Goal: Task Accomplishment & Management: Manage account settings

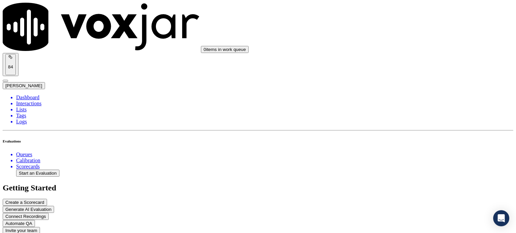
paste textarea "Provided accurate and complete information"
type textarea "Provided accurate and complete information"
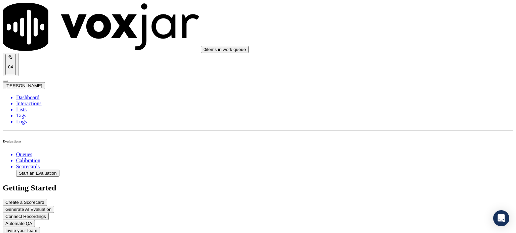
paste textarea "• Provided complete and accurate information."
type textarea "• Provided complete and accurate information."
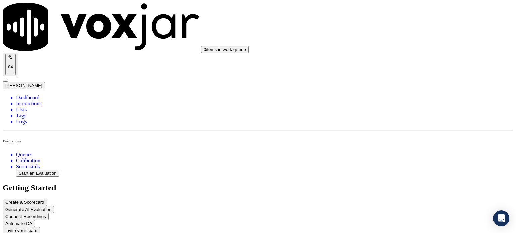
drag, startPoint x: 377, startPoint y: 168, endPoint x: 387, endPoint y: 149, distance: 21.2
type input "Partial"
type input "5"
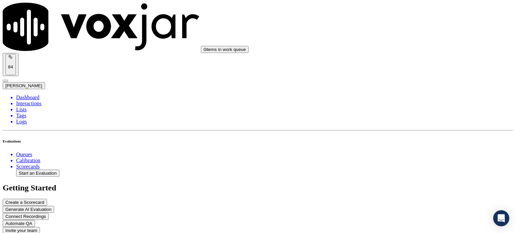
scroll to position [186, 0]
type input "No"
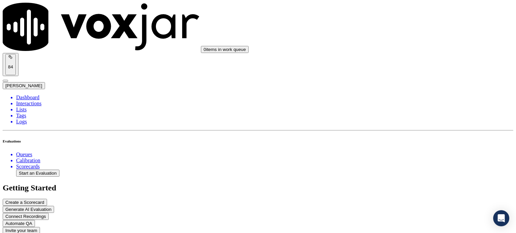
drag, startPoint x: 382, startPoint y: 151, endPoint x: 372, endPoint y: 153, distance: 9.9
drag, startPoint x: 376, startPoint y: 152, endPoint x: 369, endPoint y: 154, distance: 6.8
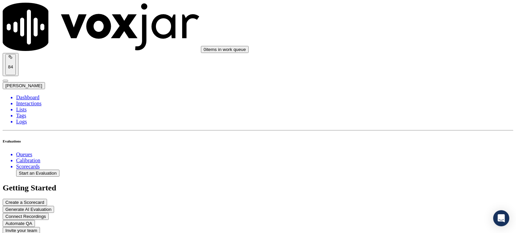
drag, startPoint x: 431, startPoint y: 75, endPoint x: 369, endPoint y: 69, distance: 62.4
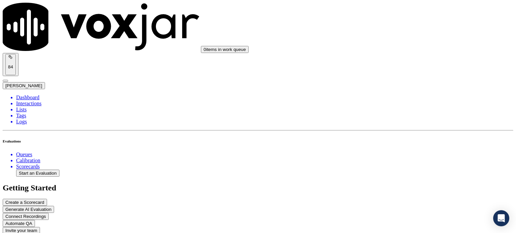
paste textarea "Troubleshoot and Tool use"
drag, startPoint x: 410, startPoint y: 71, endPoint x: 347, endPoint y: 65, distance: 63.8
drag, startPoint x: 424, startPoint y: 70, endPoint x: 403, endPoint y: 72, distance: 21.6
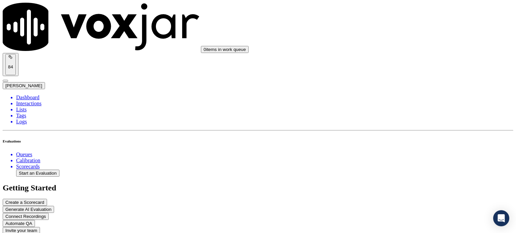
type textarea "Proper use of Tools."
paste textarea ""• Verified what (if any) resolution steps the client has already taken. • Util…"
drag, startPoint x: 424, startPoint y: 171, endPoint x: 372, endPoint y: 171, distance: 51.7
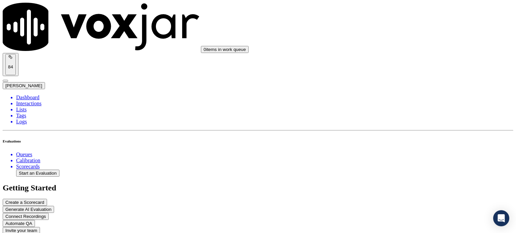
drag, startPoint x: 437, startPoint y: 166, endPoint x: 372, endPoint y: 159, distance: 64.6
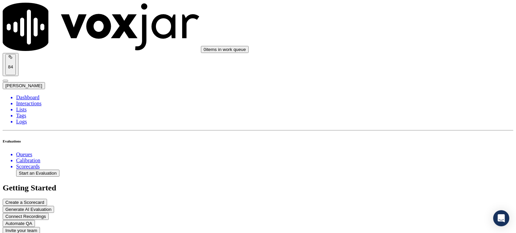
type textarea "• Verified what (if any) resolution steps the client has already taken. • Utili…"
type input "1"
type input "6"
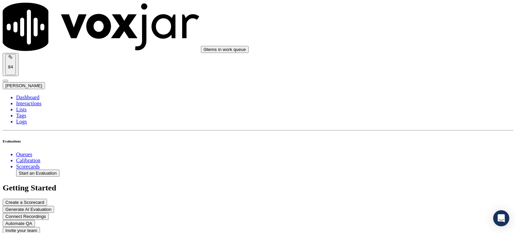
type input "4"
type input "3"
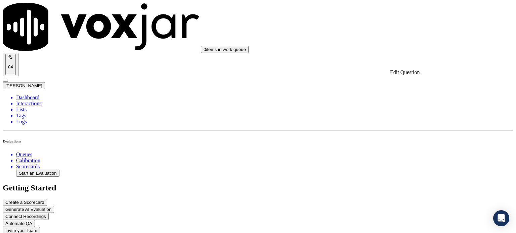
drag, startPoint x: 372, startPoint y: 92, endPoint x: 446, endPoint y: 121, distance: 79.3
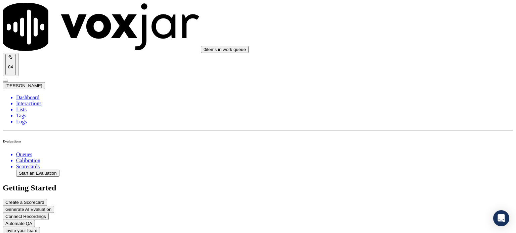
drag, startPoint x: 474, startPoint y: 115, endPoint x: 358, endPoint y: 114, distance: 116.5
paste textarea "Verified what (if any) resolution steps the client has already taken. • Utilize…"
type textarea "• Verified what (if any) resolution steps the client has already taken. • Utili…"
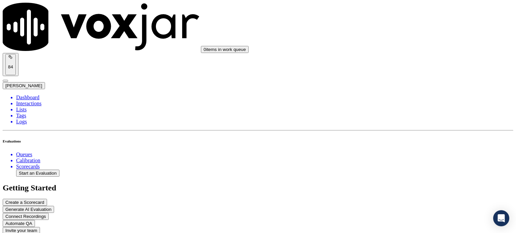
drag, startPoint x: 145, startPoint y: 110, endPoint x: 117, endPoint y: 213, distance: 106.4
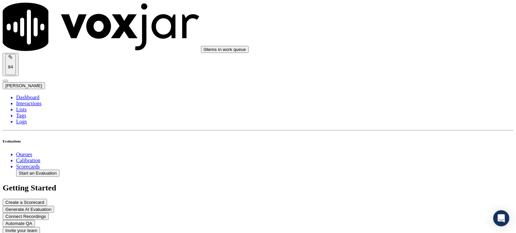
scroll to position [0, 0]
drag, startPoint x: 424, startPoint y: 107, endPoint x: 371, endPoint y: 105, distance: 52.4
paste textarea "Troubleshoot and Tool use"
type textarea "Troubleshoot and Tool use"
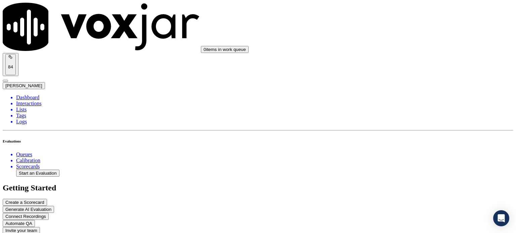
drag, startPoint x: 400, startPoint y: 162, endPoint x: 372, endPoint y: 126, distance: 45.3
paste textarea ""• Verified what (if any) resolution steps the client has already taken. • Util…"
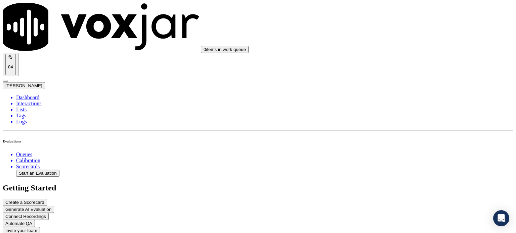
scroll to position [3, 0]
type textarea "• Verified what (if any) resolution steps the client has already taken. • Utili…"
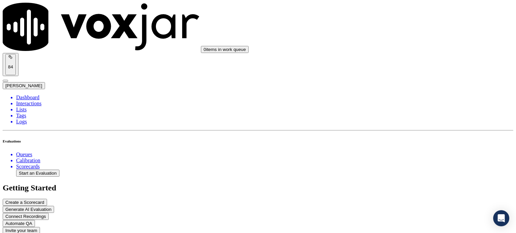
drag, startPoint x: 443, startPoint y: 78, endPoint x: 404, endPoint y: 79, distance: 39.6
type input "[PERSON_NAME] [PERSON_NAME] Client Care"
drag, startPoint x: 448, startPoint y: 110, endPoint x: 400, endPoint y: 109, distance: 47.7
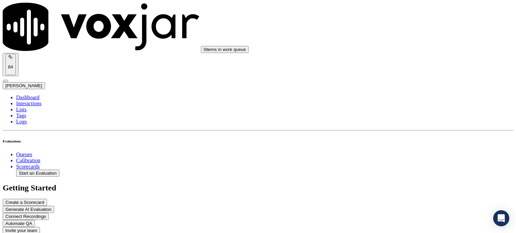
type textarea "Scorecard for Client Care Calls"
click at [33, 95] on li "Dashboard" at bounding box center [264, 98] width 497 height 6
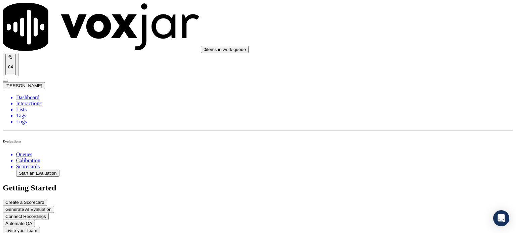
click at [21, 107] on li "Lists" at bounding box center [264, 110] width 497 height 6
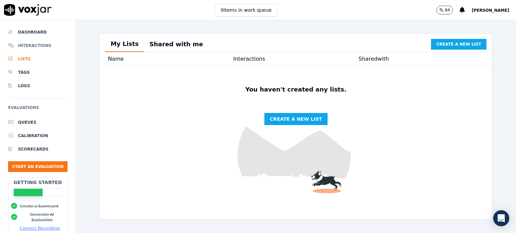
click at [35, 47] on li "Interactions" at bounding box center [37, 45] width 59 height 13
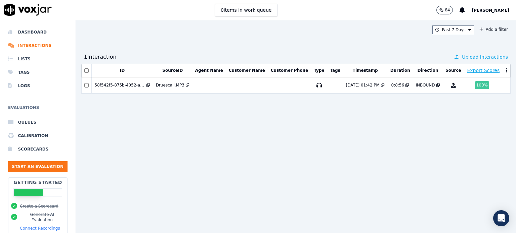
click at [471, 59] on span "Upload Interactions" at bounding box center [485, 57] width 46 height 7
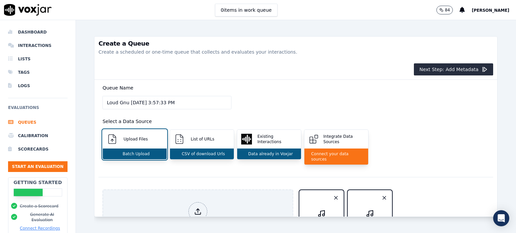
drag, startPoint x: 185, startPoint y: 101, endPoint x: 114, endPoint y: 100, distance: 71.5
click at [114, 100] on input "Loud Gnu 8/28/2025, 3:57:33 PM" at bounding box center [166, 102] width 129 height 13
click at [122, 102] on input "Loud Gnu 8/28/2025, 3:57:33 PM" at bounding box center [166, 102] width 129 height 13
click at [126, 103] on input "Loud Gnu 8/28/2025, 3:57:33 PM" at bounding box center [166, 102] width 129 height 13
drag, startPoint x: 126, startPoint y: 103, endPoint x: 101, endPoint y: 101, distance: 24.6
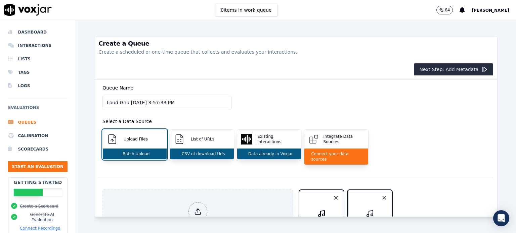
click at [101, 101] on div "Queue Name Loud Gnu 8/28/2025, 3:57:33 PM Select a Data Source Upload Files Bat…" at bounding box center [295, 128] width 395 height 97
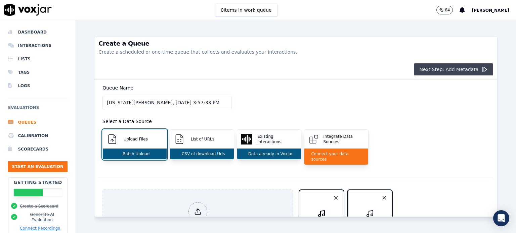
type input "Virginia Smith, 8/28/2025, 3:57:33 PM"
click at [440, 69] on button "Next Step: Add Metadata" at bounding box center [453, 69] width 79 height 12
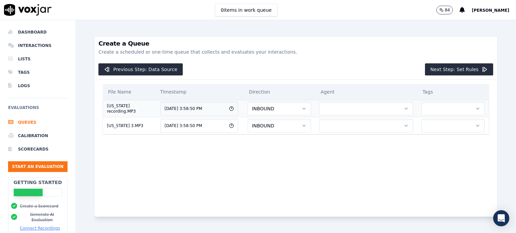
click at [403, 109] on icon "button" at bounding box center [405, 108] width 5 height 5
click at [353, 173] on div "File Name Timestamp Direction Agent Tags Virginia recording.MP3 8/28/2025, 3:58…" at bounding box center [295, 143] width 395 height 126
click at [475, 109] on icon "button" at bounding box center [477, 108] width 5 height 5
click at [361, 172] on div "File Name Timestamp Direction Agent Tags Virginia recording.MP3 8/28/2025, 3:58…" at bounding box center [295, 143] width 395 height 126
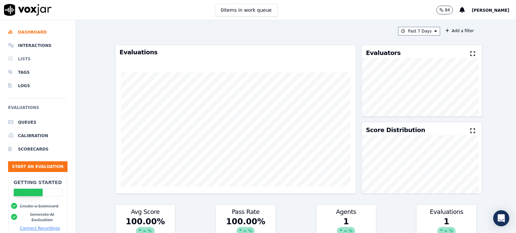
click at [24, 57] on li "Lists" at bounding box center [37, 58] width 59 height 13
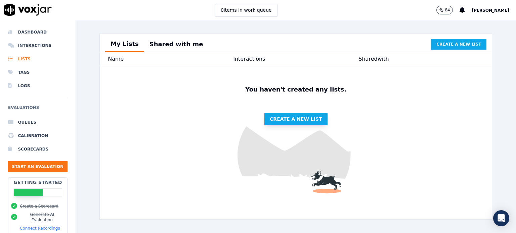
click at [275, 123] on span "Create a new list" at bounding box center [296, 119] width 52 height 7
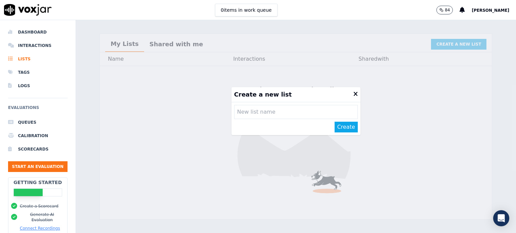
click at [271, 112] on input "text" at bounding box center [296, 112] width 124 height 14
type input "JH Client Care"
click at [337, 128] on button "Create" at bounding box center [346, 127] width 23 height 11
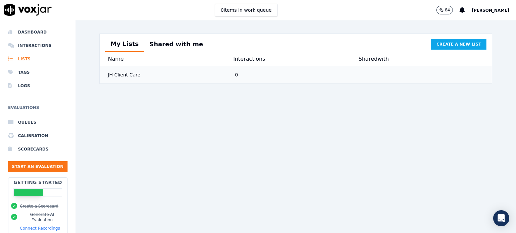
click at [124, 80] on div "JH Client Care" at bounding box center [168, 75] width 127 height 12
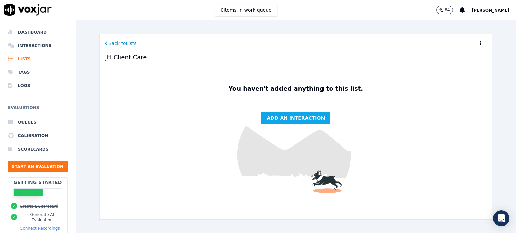
click at [118, 43] on link "Back to Lists" at bounding box center [120, 43] width 31 height 7
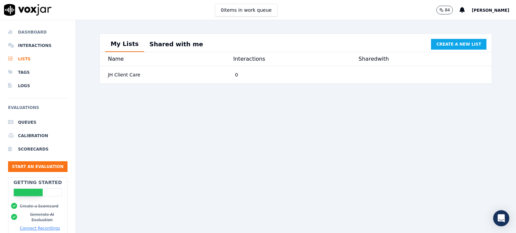
click at [27, 29] on li "Dashboard" at bounding box center [37, 32] width 59 height 13
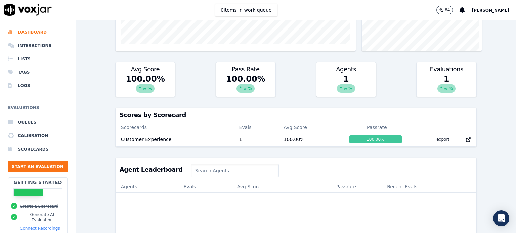
scroll to position [199, 0]
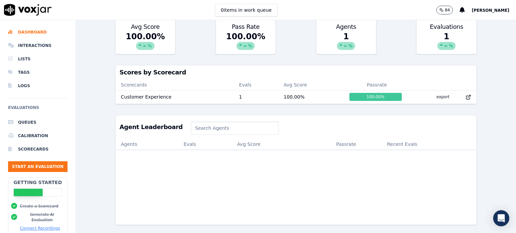
click at [191, 122] on input at bounding box center [235, 128] width 88 height 13
click at [155, 124] on h3 "Agent Leaderboard" at bounding box center [151, 127] width 63 height 6
click at [36, 121] on li "Queues" at bounding box center [37, 122] width 59 height 13
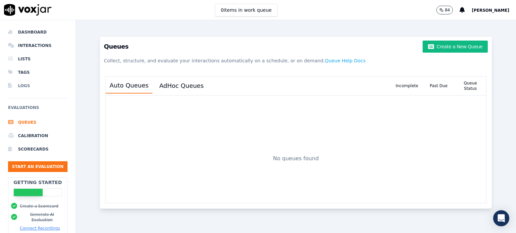
click at [32, 83] on li "Logs" at bounding box center [37, 85] width 59 height 13
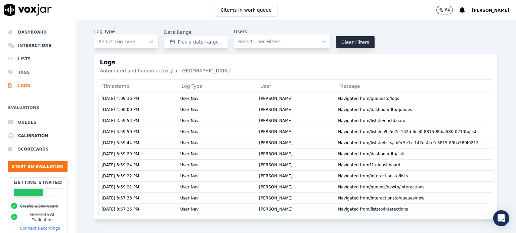
click at [25, 70] on li "Tags" at bounding box center [37, 72] width 59 height 13
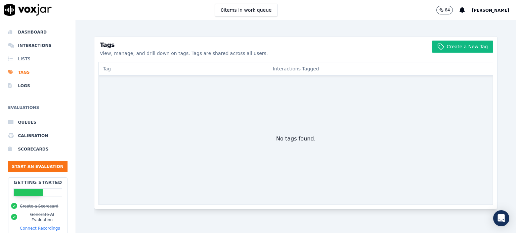
click at [24, 58] on li "Lists" at bounding box center [37, 58] width 59 height 13
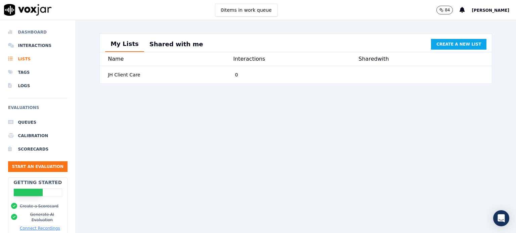
click at [38, 34] on li "Dashboard" at bounding box center [37, 32] width 59 height 13
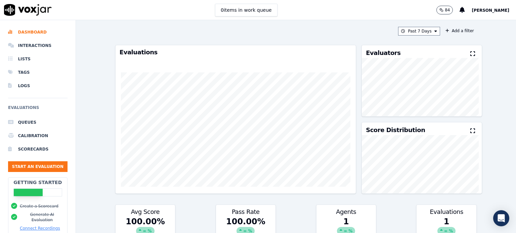
click at [489, 11] on span "[PERSON_NAME]" at bounding box center [491, 10] width 38 height 5
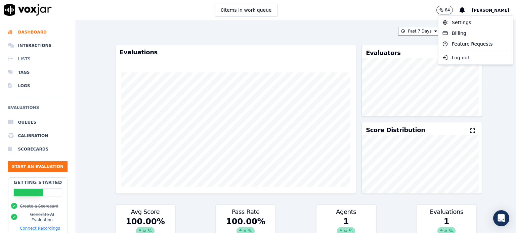
click at [36, 61] on li "Lists" at bounding box center [37, 58] width 59 height 13
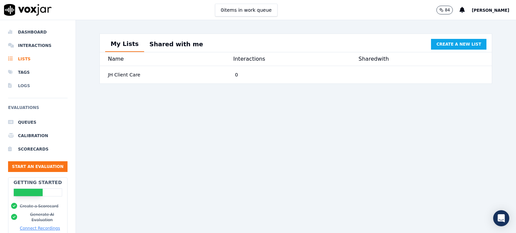
click at [31, 88] on li "Logs" at bounding box center [37, 85] width 59 height 13
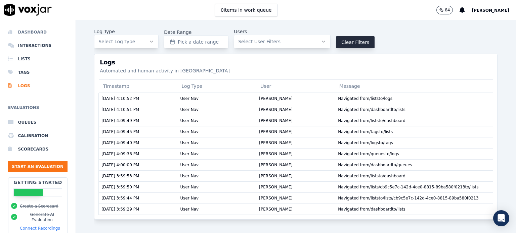
click at [27, 36] on li "Dashboard" at bounding box center [37, 32] width 59 height 13
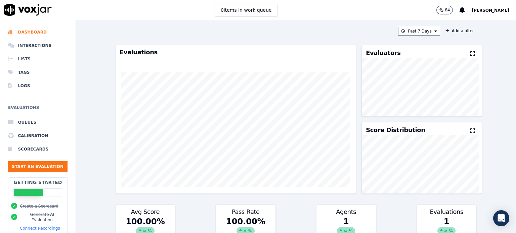
click at [489, 11] on span "[PERSON_NAME]" at bounding box center [491, 10] width 38 height 5
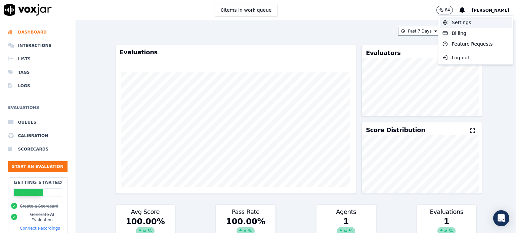
click at [455, 24] on div "Settings" at bounding box center [476, 22] width 72 height 11
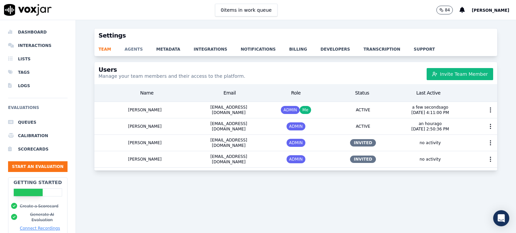
click at [132, 48] on link "agents" at bounding box center [141, 47] width 32 height 9
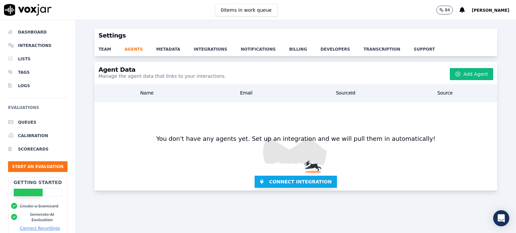
click at [281, 179] on span "Connect Integration" at bounding box center [300, 182] width 62 height 7
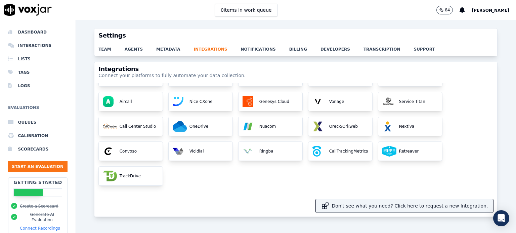
scroll to position [15, 0]
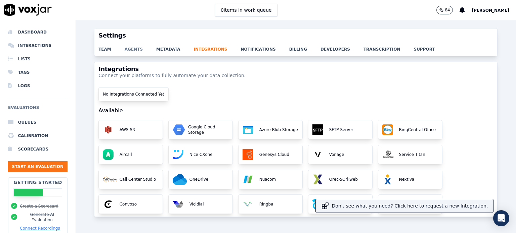
click at [131, 49] on link "agents" at bounding box center [141, 47] width 32 height 9
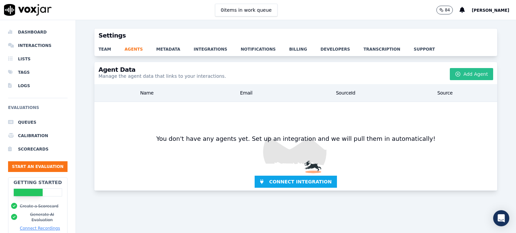
click at [455, 76] on button "Add Agent" at bounding box center [471, 74] width 43 height 12
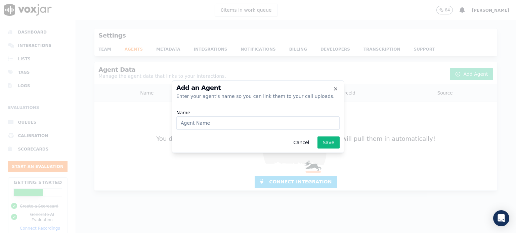
click at [247, 127] on input "Name" at bounding box center [257, 123] width 163 height 13
click at [299, 124] on input "Name" at bounding box center [257, 123] width 163 height 13
type input "[US_STATE][PERSON_NAME]"
click at [329, 143] on button "Save" at bounding box center [328, 143] width 22 height 12
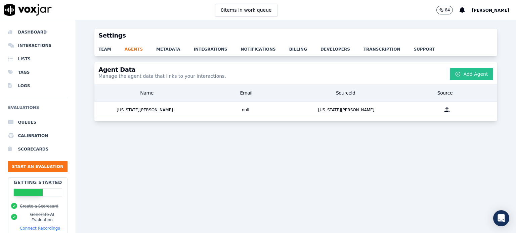
click at [459, 73] on button "Add Agent" at bounding box center [471, 74] width 43 height 12
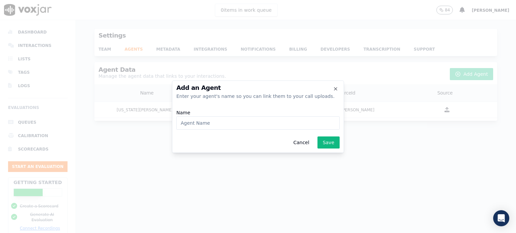
click at [290, 126] on input "Name" at bounding box center [257, 123] width 163 height 13
type input "[PERSON_NAME]"
click at [325, 147] on button "Save" at bounding box center [328, 143] width 22 height 12
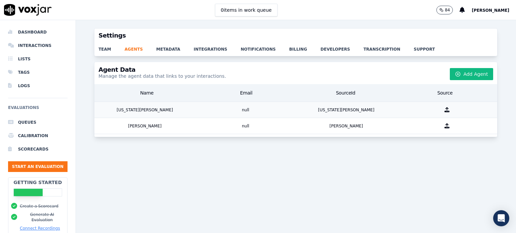
click at [238, 111] on div "null" at bounding box center [245, 110] width 101 height 16
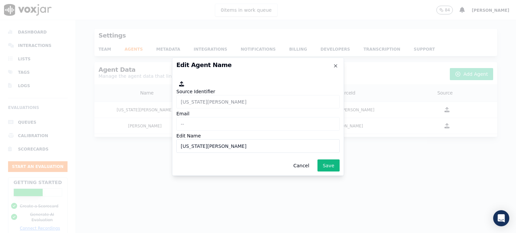
click at [193, 116] on div "Source Identifier Virginia Smith Email -- Edit Name Virginia Smith" at bounding box center [257, 117] width 163 height 76
click at [300, 166] on button "Cancel" at bounding box center [301, 166] width 27 height 12
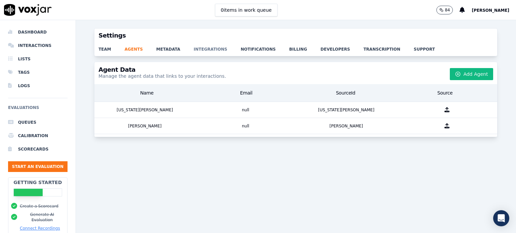
click at [206, 45] on link "integrations" at bounding box center [217, 47] width 47 height 9
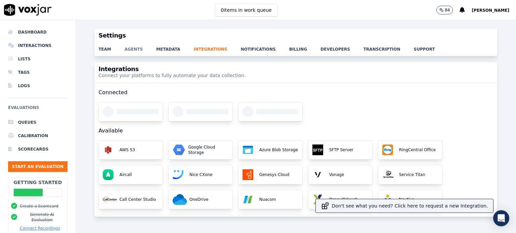
click at [131, 48] on link "agents" at bounding box center [141, 47] width 32 height 9
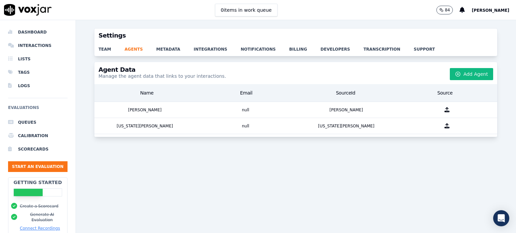
click at [148, 96] on div "Name" at bounding box center [146, 93] width 99 height 12
click at [20, 72] on li "Tags" at bounding box center [37, 72] width 59 height 13
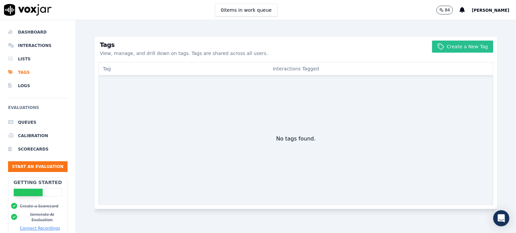
click at [439, 51] on button "Create a New Tag" at bounding box center [462, 47] width 61 height 12
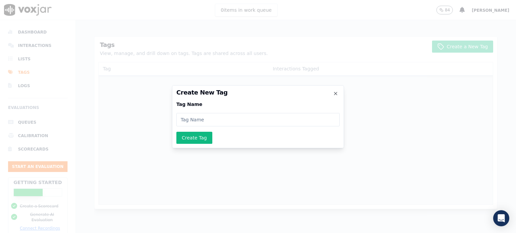
click at [261, 118] on input at bounding box center [257, 119] width 163 height 13
type input "P"
click at [287, 123] on input at bounding box center [257, 119] width 163 height 13
click at [153, 33] on div at bounding box center [258, 116] width 516 height 233
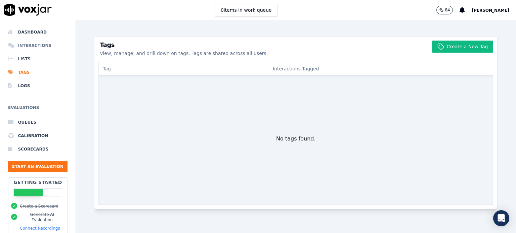
click at [36, 46] on li "Interactions" at bounding box center [37, 45] width 59 height 13
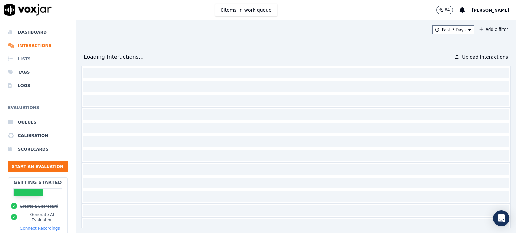
click at [27, 58] on li "Lists" at bounding box center [37, 58] width 59 height 13
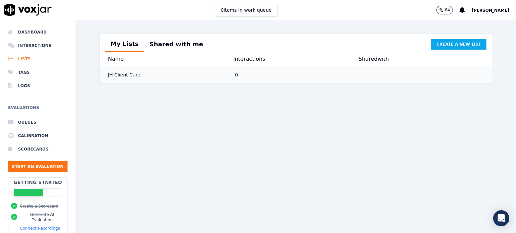
click at [152, 78] on div "JH Client Care" at bounding box center [168, 75] width 127 height 12
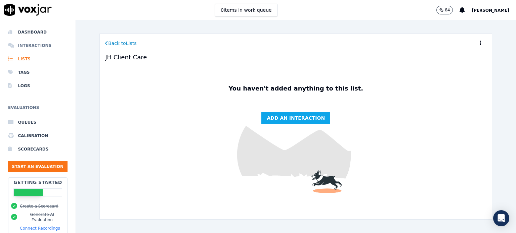
click at [39, 44] on li "Interactions" at bounding box center [37, 45] width 59 height 13
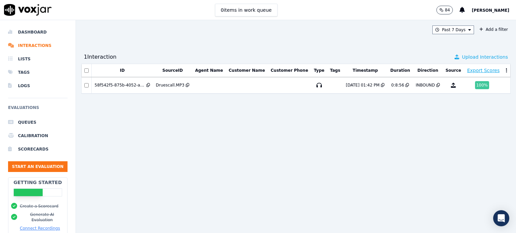
click at [462, 56] on span "Upload Interactions" at bounding box center [485, 57] width 46 height 7
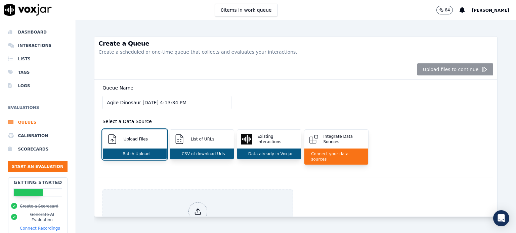
drag, startPoint x: 137, startPoint y: 103, endPoint x: 104, endPoint y: 110, distance: 33.4
click at [104, 110] on div "Queue Name Agile Dinosaur 8/28/2025, 4:13:34 PM Select a Data Source Upload Fil…" at bounding box center [295, 128] width 395 height 97
type input "Calibration Calls 8/28/2025, 4:13:34 PM"
click at [141, 146] on div "Upload Files" at bounding box center [135, 139] width 64 height 19
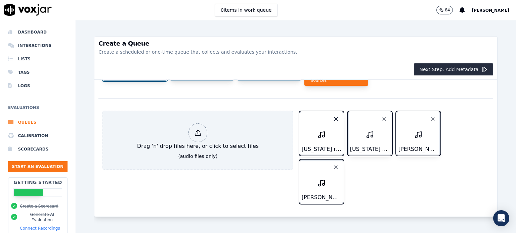
scroll to position [93, 0]
click at [457, 71] on button "Next Step: Add Metadata" at bounding box center [453, 69] width 79 height 12
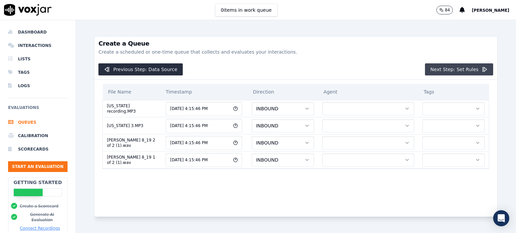
scroll to position [0, 0]
click at [404, 109] on icon "button" at bounding box center [406, 108] width 5 height 5
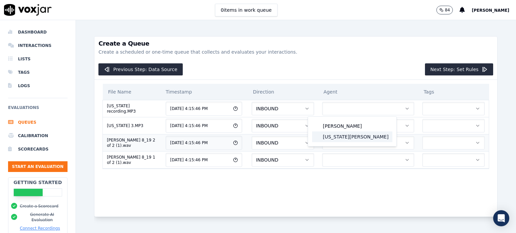
click at [346, 138] on div "[US_STATE][PERSON_NAME]" at bounding box center [352, 137] width 80 height 11
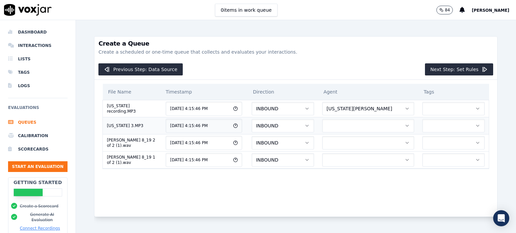
click at [387, 122] on button "button" at bounding box center [368, 125] width 92 height 13
click at [336, 152] on div "[US_STATE][PERSON_NAME]" at bounding box center [352, 153] width 80 height 11
click at [404, 141] on icon "button" at bounding box center [406, 142] width 5 height 5
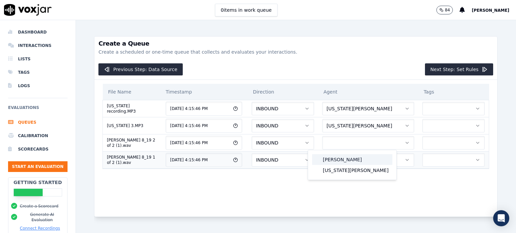
drag, startPoint x: 339, startPoint y: 160, endPoint x: 352, endPoint y: 157, distance: 13.4
click at [339, 160] on div "[PERSON_NAME]" at bounding box center [352, 159] width 80 height 11
click at [386, 157] on button "button" at bounding box center [368, 159] width 92 height 13
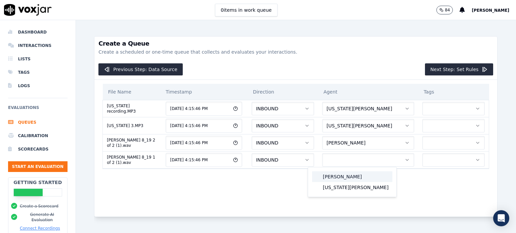
click at [362, 176] on div "[PERSON_NAME]" at bounding box center [352, 177] width 80 height 11
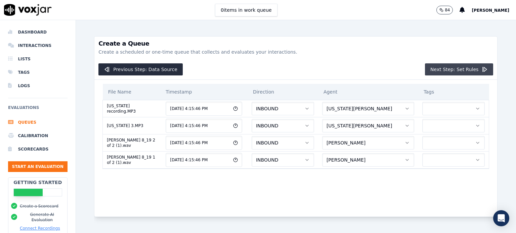
click at [453, 68] on button "Next Step: Set Rules" at bounding box center [459, 69] width 68 height 12
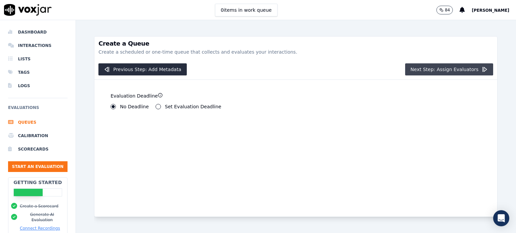
click at [447, 69] on button "Next Step: Assign Evaluators" at bounding box center [449, 69] width 88 height 12
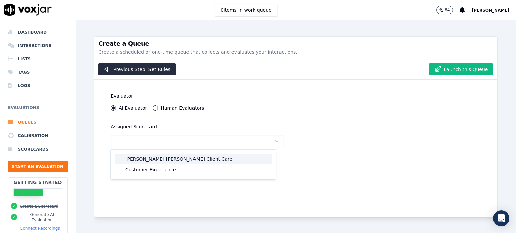
click at [157, 160] on div "[PERSON_NAME] [PERSON_NAME] Client Care" at bounding box center [193, 159] width 157 height 11
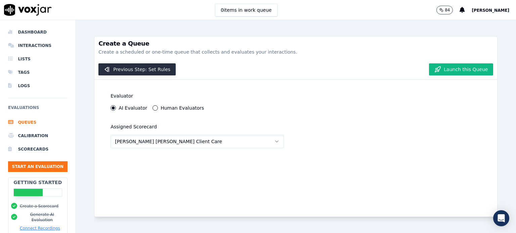
click at [450, 69] on button "Launch this Queue" at bounding box center [461, 69] width 64 height 12
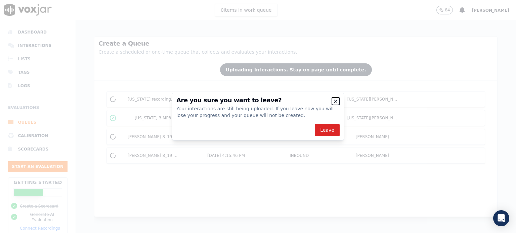
click at [336, 102] on icon "button" at bounding box center [335, 101] width 5 height 5
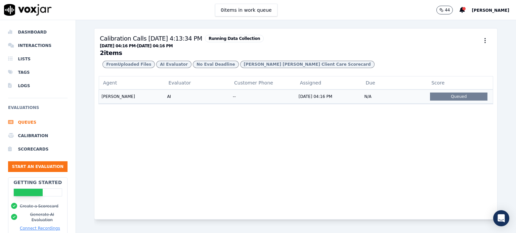
click at [437, 101] on div "Queued" at bounding box center [458, 97] width 57 height 8
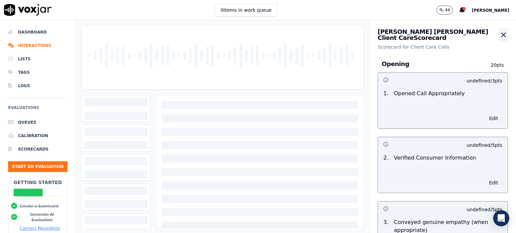
click at [499, 36] on button "button" at bounding box center [503, 34] width 9 height 13
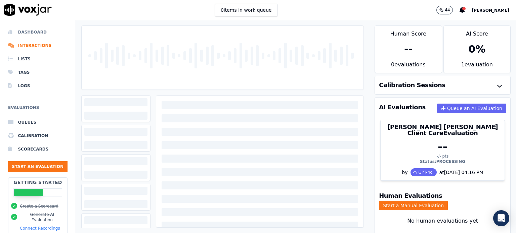
click at [39, 33] on li "Dashboard" at bounding box center [37, 32] width 59 height 13
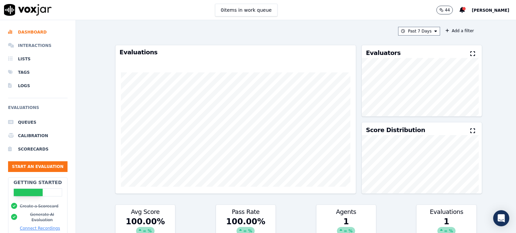
click at [19, 50] on li "Interactions" at bounding box center [37, 45] width 59 height 13
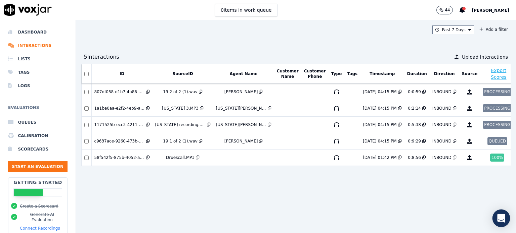
click at [501, 220] on icon "Open Intercom Messenger" at bounding box center [501, 218] width 8 height 9
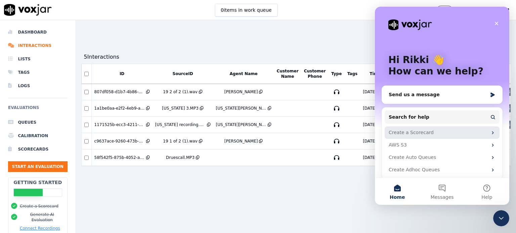
scroll to position [4, 0]
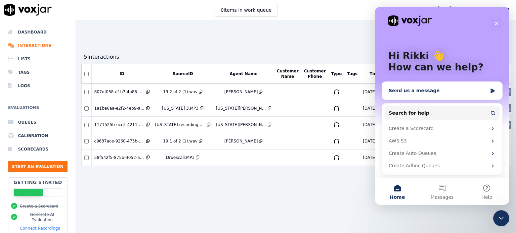
click at [417, 88] on div "Send us a message" at bounding box center [438, 90] width 98 height 7
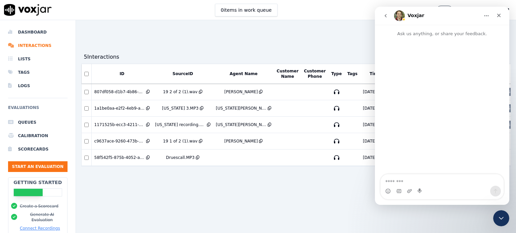
scroll to position [0, 0]
click at [414, 181] on textarea "Message…" at bounding box center [442, 180] width 123 height 11
type textarea "*"
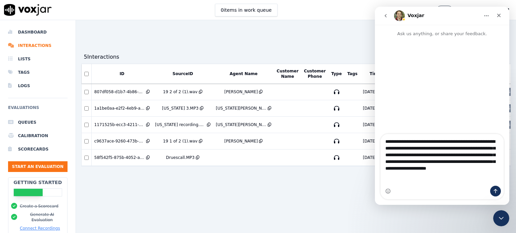
type textarea "**********"
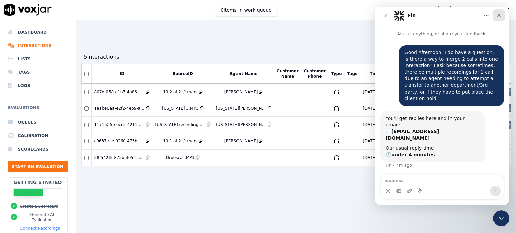
click at [498, 18] on div "Close" at bounding box center [499, 15] width 12 height 12
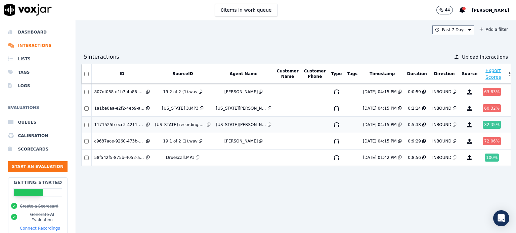
click at [483, 123] on div "82.35 %" at bounding box center [492, 125] width 18 height 8
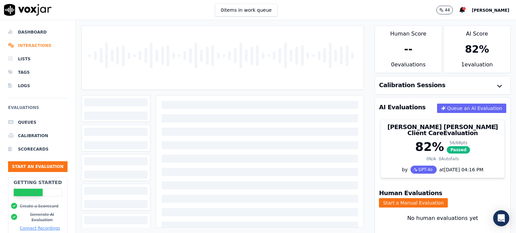
click at [29, 45] on li "Interactions" at bounding box center [37, 45] width 59 height 13
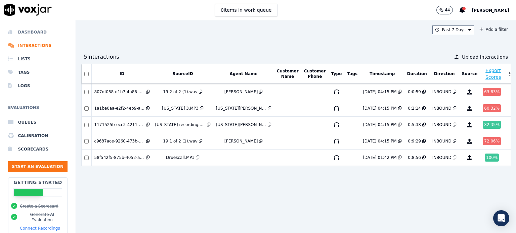
click at [33, 28] on li "Dashboard" at bounding box center [37, 32] width 59 height 13
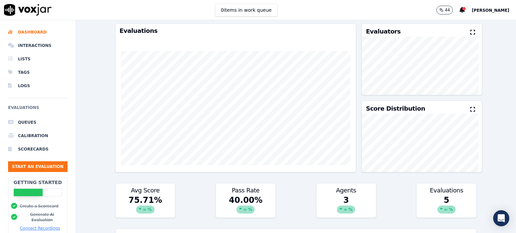
scroll to position [101, 0]
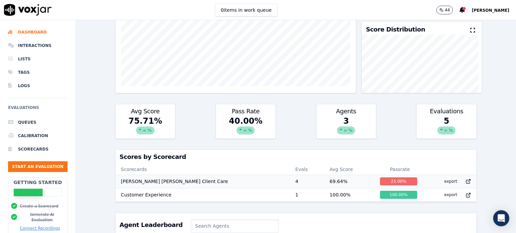
click at [179, 184] on td "[PERSON_NAME] [PERSON_NAME] Client Care" at bounding box center [203, 181] width 174 height 13
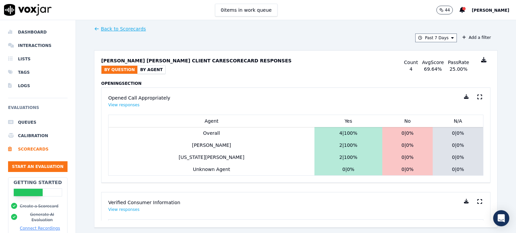
click at [96, 29] on icon at bounding box center [96, 28] width 5 height 5
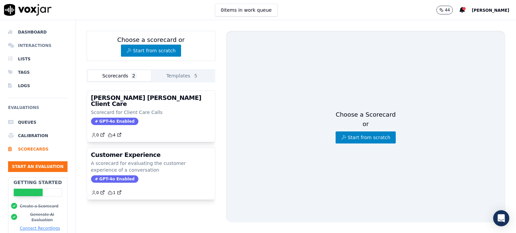
click at [38, 45] on li "Interactions" at bounding box center [37, 45] width 59 height 13
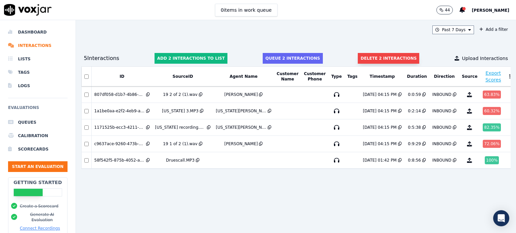
click at [371, 56] on button "Delete 2 interactions" at bounding box center [388, 58] width 61 height 11
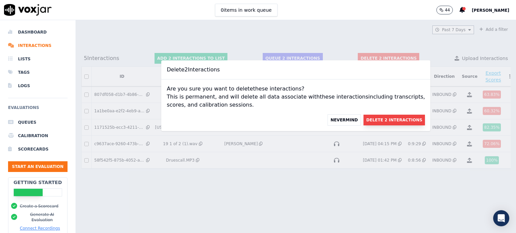
click at [364, 120] on button "Delete 2 Interactions" at bounding box center [393, 120] width 61 height 11
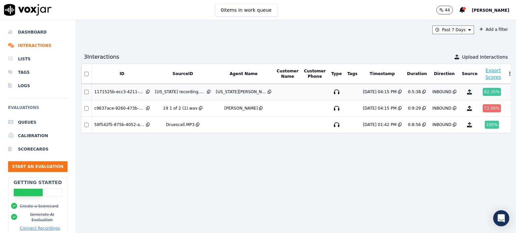
click at [126, 93] on div "1171525b-ecc3-4211-892c-ff0ea1e2adac" at bounding box center [119, 91] width 50 height 5
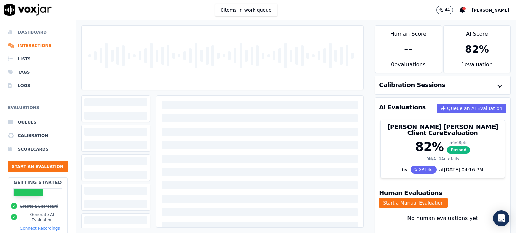
click at [27, 35] on li "Dashboard" at bounding box center [37, 32] width 59 height 13
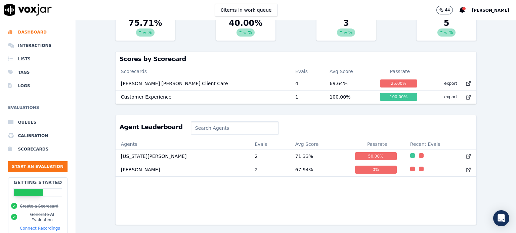
scroll to position [213, 0]
click at [465, 154] on icon at bounding box center [467, 156] width 5 height 5
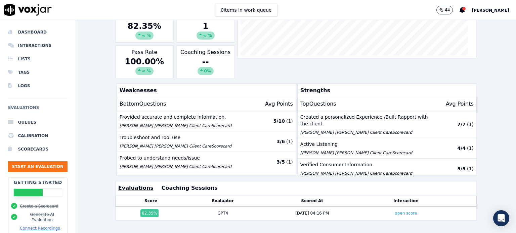
scroll to position [101, 0]
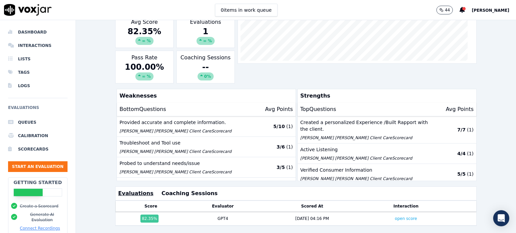
click at [136, 190] on button "Evaluations" at bounding box center [135, 194] width 35 height 8
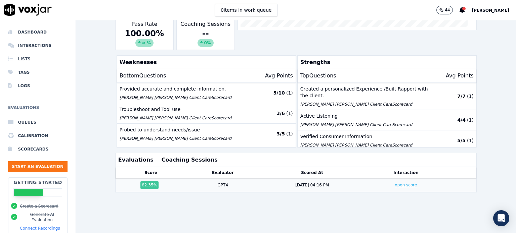
click at [395, 183] on link "open score" at bounding box center [406, 185] width 22 height 5
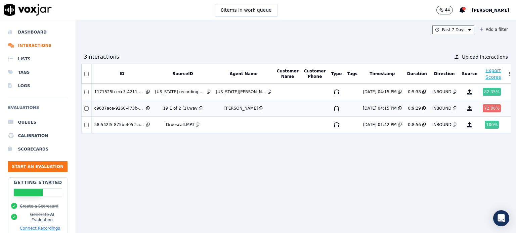
click at [483, 107] on div "72.06 %" at bounding box center [492, 108] width 18 height 8
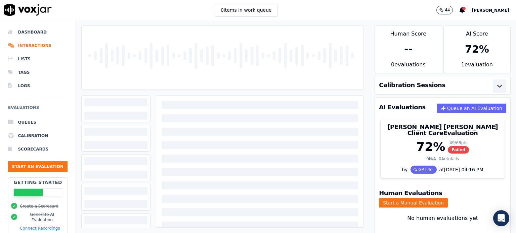
click at [497, 87] on icon "button" at bounding box center [499, 86] width 4 height 2
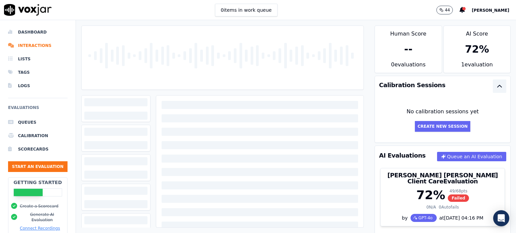
click at [495, 87] on icon "button" at bounding box center [499, 86] width 8 height 8
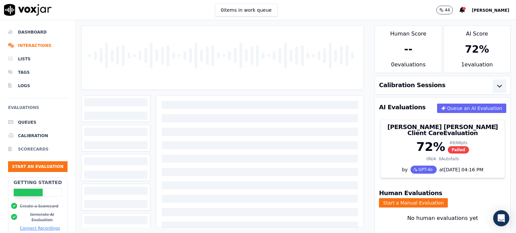
click at [24, 149] on li "Scorecards" at bounding box center [37, 149] width 59 height 13
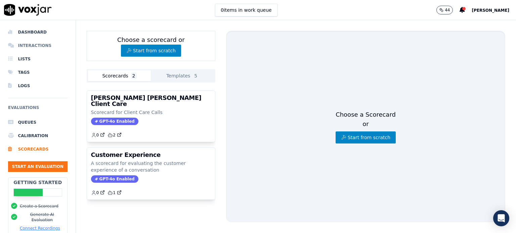
click at [25, 47] on li "Interactions" at bounding box center [37, 45] width 59 height 13
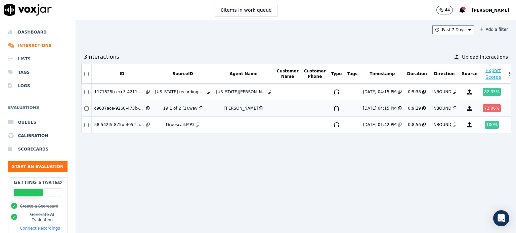
click at [483, 107] on div "72.06 %" at bounding box center [492, 108] width 18 height 8
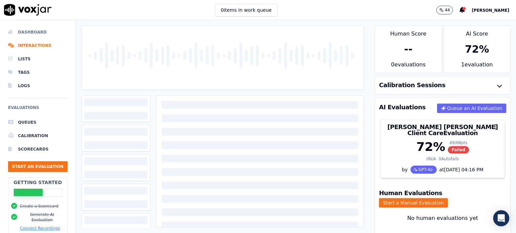
click at [24, 32] on li "Dashboard" at bounding box center [37, 32] width 59 height 13
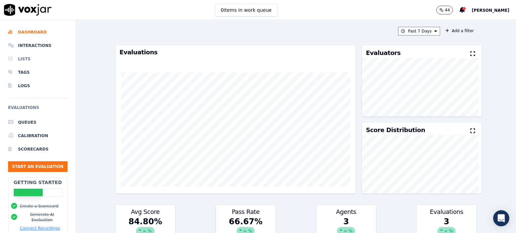
click at [17, 59] on li "Lists" at bounding box center [37, 58] width 59 height 13
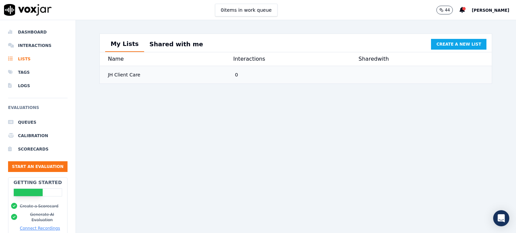
click at [122, 80] on div "JH Client Care" at bounding box center [168, 75] width 127 height 12
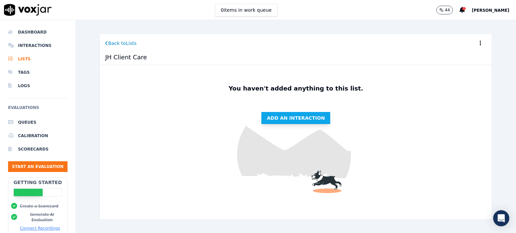
click at [276, 118] on span "Add an interaction" at bounding box center [296, 118] width 58 height 7
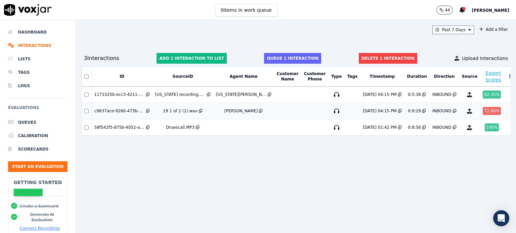
click at [86, 108] on td at bounding box center [86, 111] width 10 height 16
click at [184, 57] on button "Add 2 interactions to list" at bounding box center [190, 58] width 73 height 11
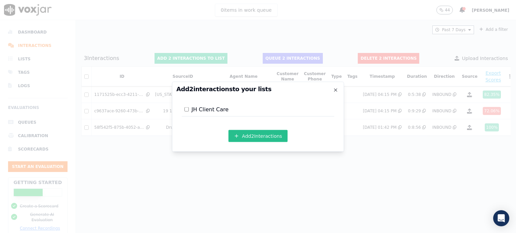
click at [248, 138] on button "Add 2 Interaction s" at bounding box center [257, 136] width 59 height 12
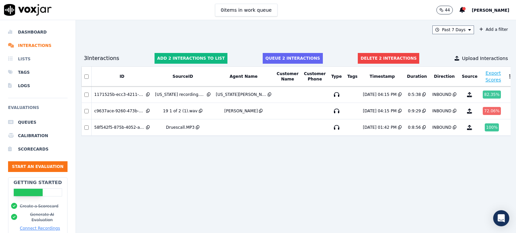
click at [34, 60] on li "Lists" at bounding box center [37, 58] width 59 height 13
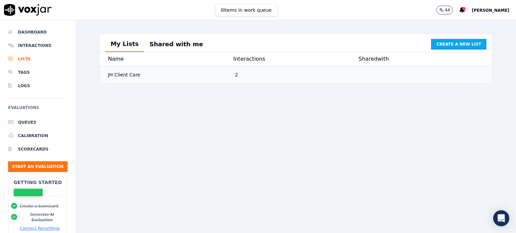
click at [112, 80] on div "JH Client Care" at bounding box center [168, 75] width 127 height 12
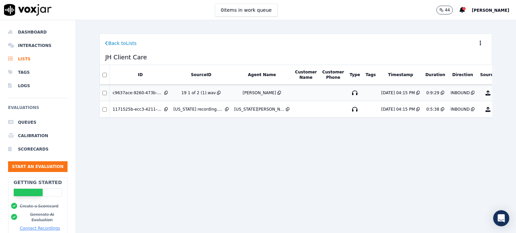
click at [242, 94] on div "[PERSON_NAME]" at bounding box center [259, 92] width 34 height 5
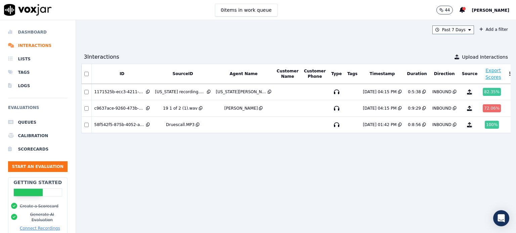
click at [28, 35] on li "Dashboard" at bounding box center [37, 32] width 59 height 13
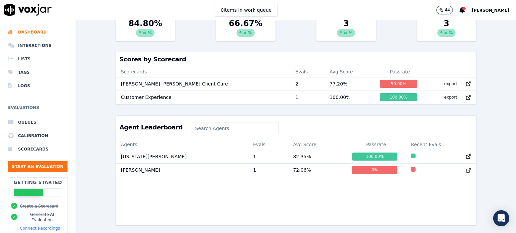
scroll to position [202, 0]
click at [28, 122] on li "Queues" at bounding box center [37, 122] width 59 height 13
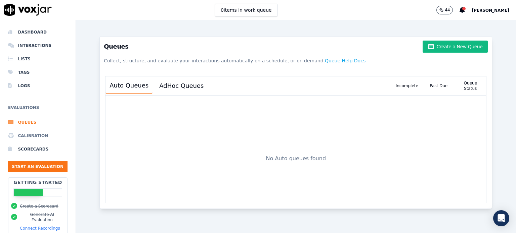
click at [37, 136] on li "Calibration" at bounding box center [37, 135] width 59 height 13
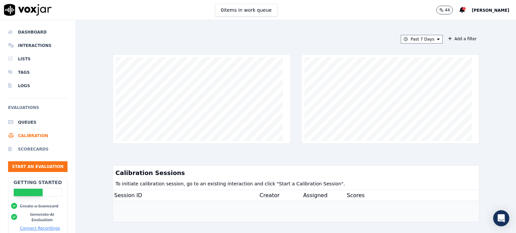
click at [21, 148] on li "Scorecards" at bounding box center [37, 149] width 59 height 13
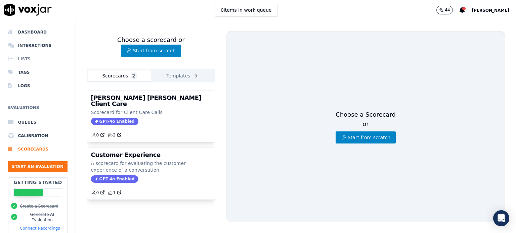
click at [28, 62] on li "Lists" at bounding box center [37, 58] width 59 height 13
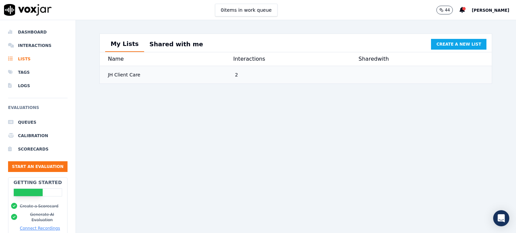
click at [116, 79] on div "JH Client Care" at bounding box center [168, 75] width 127 height 12
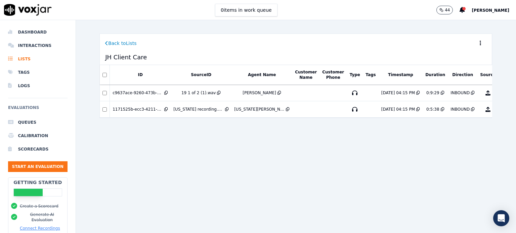
click at [480, 44] on icon at bounding box center [480, 42] width 1 height 5
drag, startPoint x: 344, startPoint y: 164, endPoint x: 271, endPoint y: 121, distance: 84.9
click at [344, 164] on div "ID SourceID Agent Name Customer Name Customer Phone Type Tags Timestamp Duratio…" at bounding box center [295, 142] width 393 height 155
click at [21, 85] on li "Logs" at bounding box center [37, 85] width 59 height 13
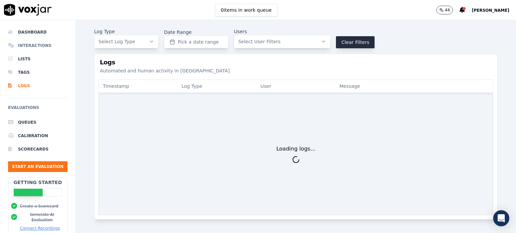
click at [25, 47] on li "Interactions" at bounding box center [37, 45] width 59 height 13
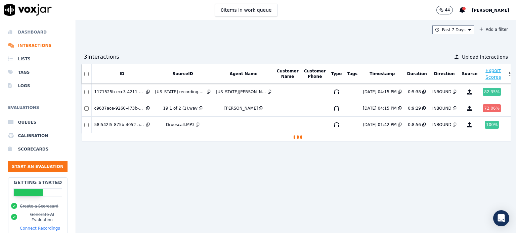
click at [28, 32] on li "Dashboard" at bounding box center [37, 32] width 59 height 13
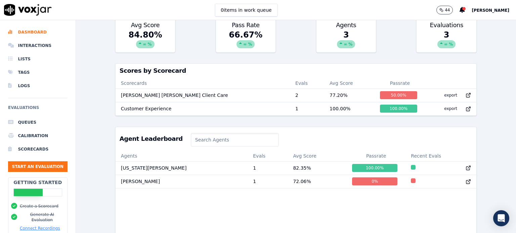
scroll to position [202, 0]
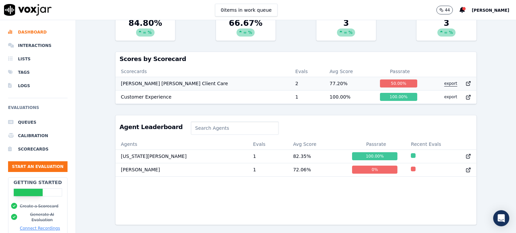
click at [439, 81] on button "export" at bounding box center [451, 83] width 24 height 11
click at [209, 132] on input at bounding box center [235, 128] width 88 height 13
click at [146, 159] on td "[US_STATE][PERSON_NAME]" at bounding box center [182, 156] width 132 height 13
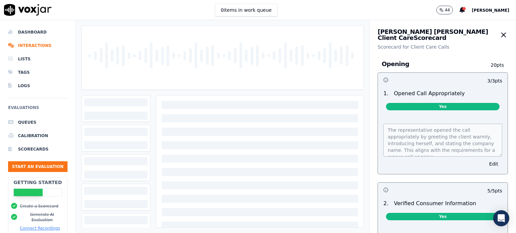
click at [287, 123] on div at bounding box center [259, 235] width 207 height 279
click at [501, 35] on icon "button" at bounding box center [503, 35] width 4 height 4
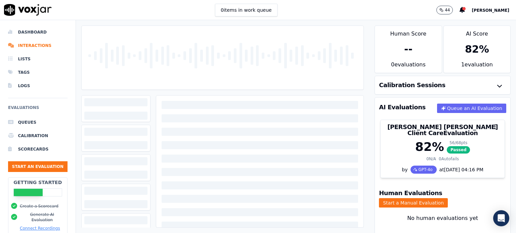
click at [462, 63] on div "1 evaluation" at bounding box center [477, 67] width 66 height 12
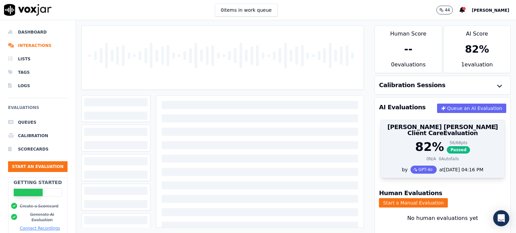
click at [418, 142] on div "82 %" at bounding box center [429, 146] width 29 height 13
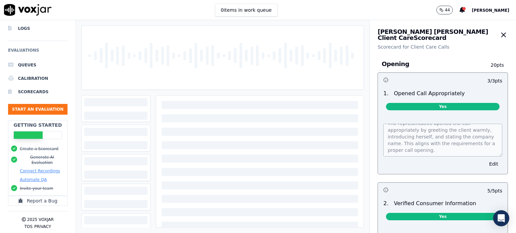
click at [497, 12] on span "[PERSON_NAME]" at bounding box center [491, 10] width 38 height 5
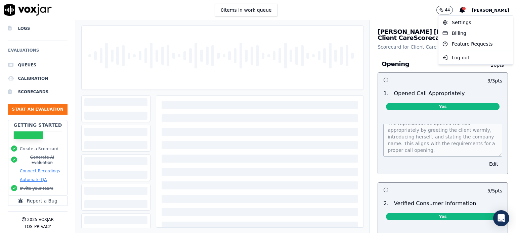
click at [413, 13] on div "0 items in work queue 44 Rikki Barron" at bounding box center [258, 10] width 516 height 20
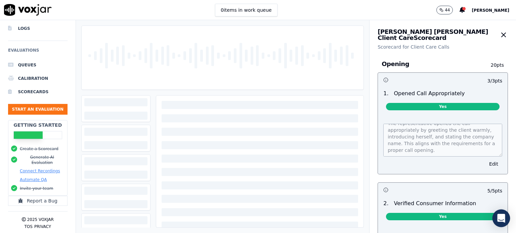
click at [496, 219] on div "Open Intercom Messenger" at bounding box center [501, 219] width 18 height 18
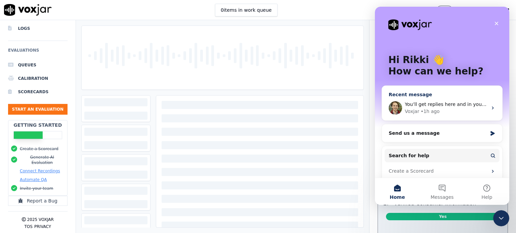
click at [442, 111] on div "Voxjar • 1h ago" at bounding box center [446, 111] width 83 height 7
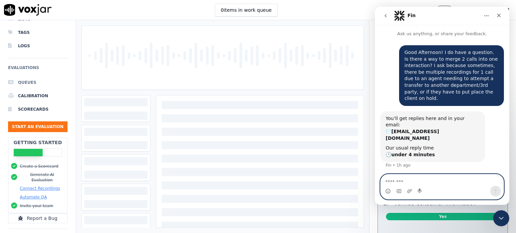
scroll to position [28, 0]
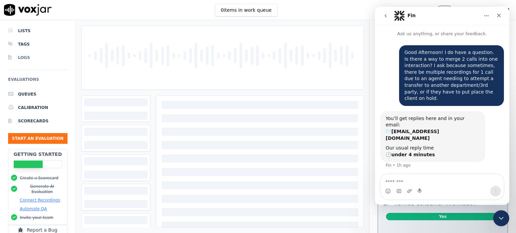
click at [31, 57] on li "Logs" at bounding box center [37, 57] width 59 height 13
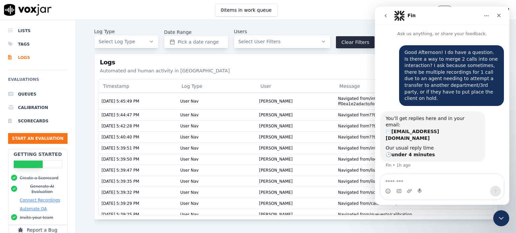
click at [188, 64] on h3 "Logs" at bounding box center [296, 62] width 392 height 6
click at [497, 15] on icon "Close" at bounding box center [498, 15] width 5 height 5
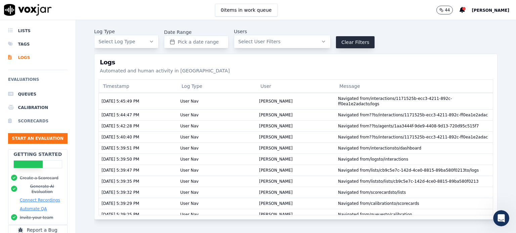
click at [39, 121] on li "Scorecards" at bounding box center [37, 121] width 59 height 13
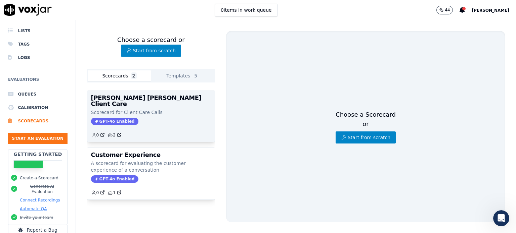
click at [154, 118] on div "GPT-4o Enabled" at bounding box center [151, 121] width 120 height 7
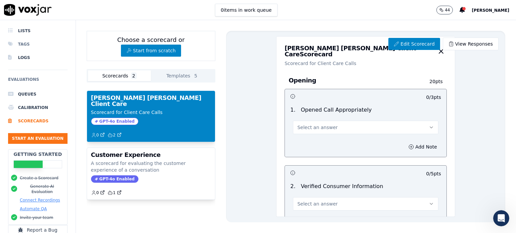
click at [27, 47] on li "Tags" at bounding box center [37, 44] width 59 height 13
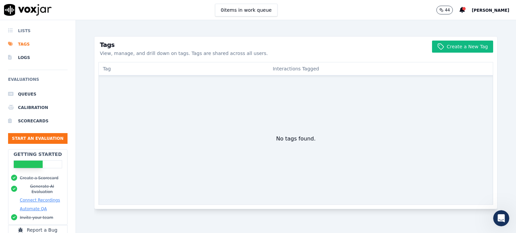
click at [23, 31] on li "Lists" at bounding box center [37, 30] width 59 height 13
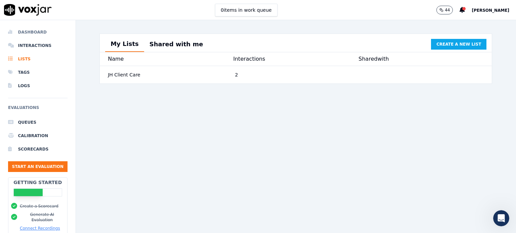
click at [29, 35] on li "Dashboard" at bounding box center [37, 32] width 59 height 13
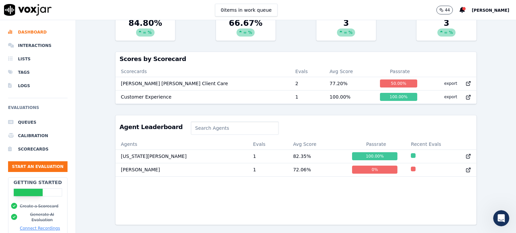
scroll to position [179, 0]
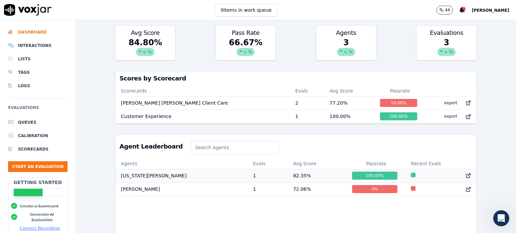
click at [148, 181] on td "[US_STATE][PERSON_NAME]" at bounding box center [182, 175] width 132 height 13
click at [465, 9] on icon at bounding box center [461, 10] width 5 height 6
click at [444, 36] on button "See all notifications" at bounding box center [421, 31] width 85 height 12
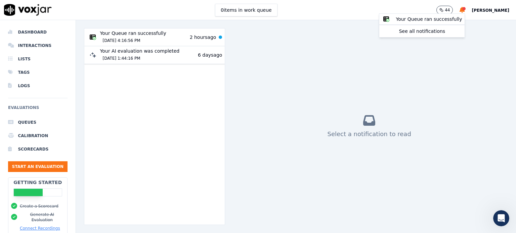
click at [130, 54] on div "8/22/2025 1:44:16 PM" at bounding box center [140, 58] width 80 height 8
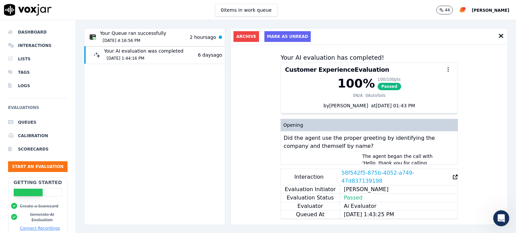
click at [136, 38] on div "8/28/2025 4:16:56 PM" at bounding box center [133, 41] width 66 height 8
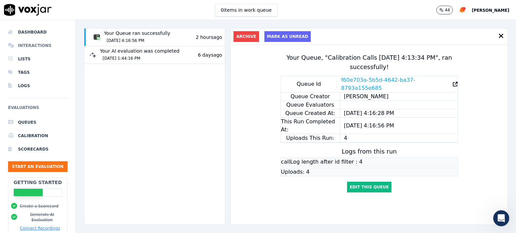
click at [38, 45] on li "Interactions" at bounding box center [37, 45] width 59 height 13
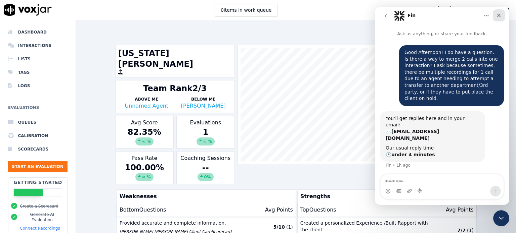
click at [500, 17] on icon "Close" at bounding box center [498, 15] width 5 height 5
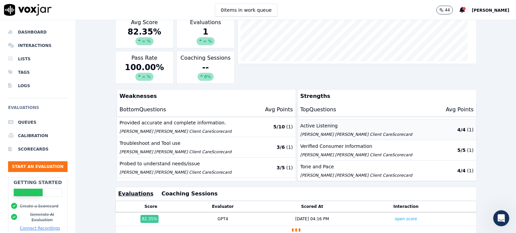
scroll to position [101, 0]
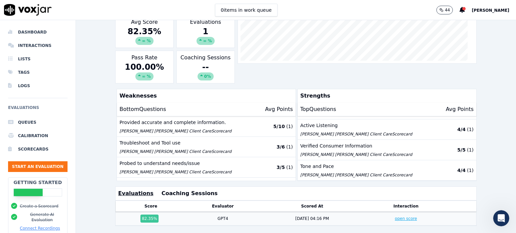
click at [395, 217] on link "open score" at bounding box center [406, 219] width 22 height 5
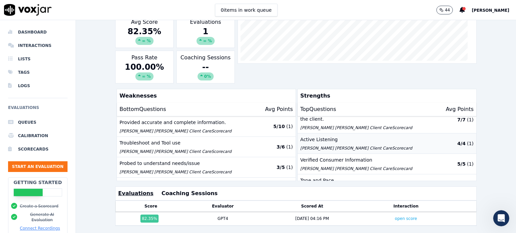
scroll to position [0, 0]
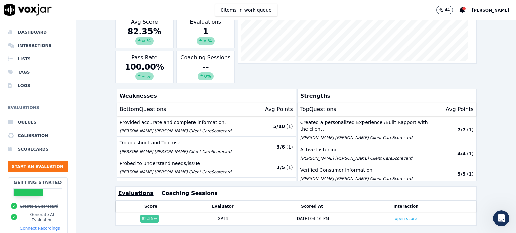
click at [129, 190] on button "Evaluations" at bounding box center [135, 194] width 35 height 8
click at [266, 216] on div "[DATE] 04:16 PM" at bounding box center [312, 218] width 100 height 5
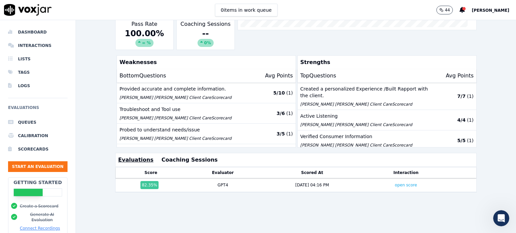
scroll to position [34, 0]
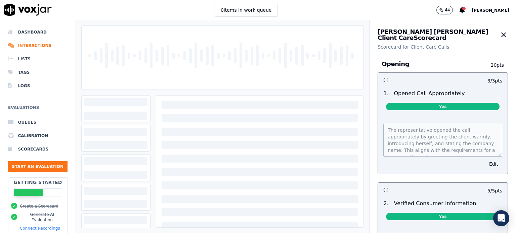
click at [450, 49] on p "Scorecard for Client Care Calls" at bounding box center [442, 47] width 130 height 7
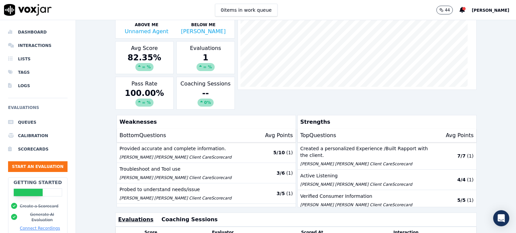
scroll to position [101, 0]
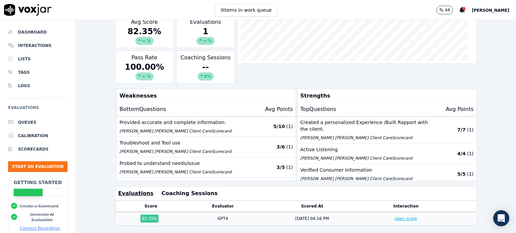
click at [395, 217] on link "open score" at bounding box center [406, 219] width 22 height 5
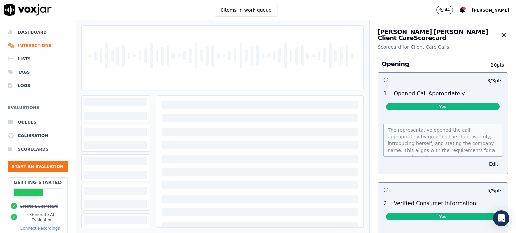
drag, startPoint x: 484, startPoint y: 157, endPoint x: 486, endPoint y: 162, distance: 5.6
click at [486, 162] on div "The representative opened the call appropriately by greeting the client warmly,…" at bounding box center [443, 145] width 130 height 58
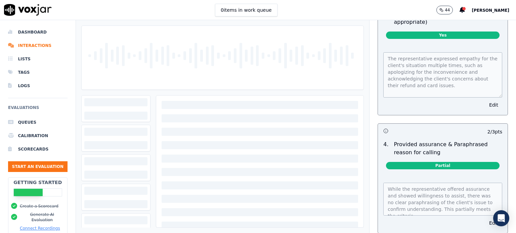
scroll to position [403, 0]
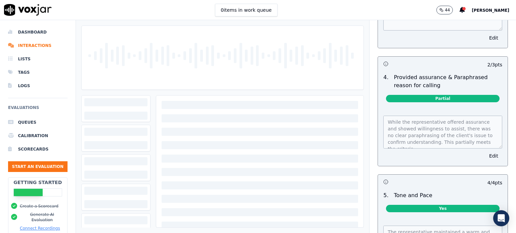
click at [487, 160] on div "While the representative offered assurance and showed willingness to assist, th…" at bounding box center [443, 137] width 130 height 58
click at [481, 154] on div "While the representative offered assurance and showed willingness to assist, th…" at bounding box center [443, 137] width 130 height 58
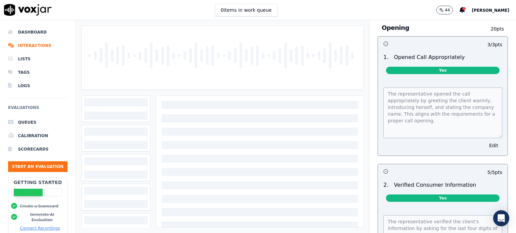
scroll to position [0, 0]
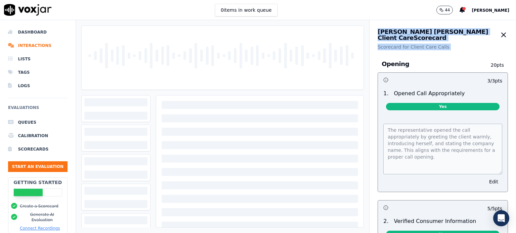
drag, startPoint x: 364, startPoint y: 64, endPoint x: 358, endPoint y: 63, distance: 6.4
click at [357, 63] on div "Scores Transcript Metadata Comments Human Score -- 0 evaluation s AI Score 82 %…" at bounding box center [296, 126] width 440 height 213
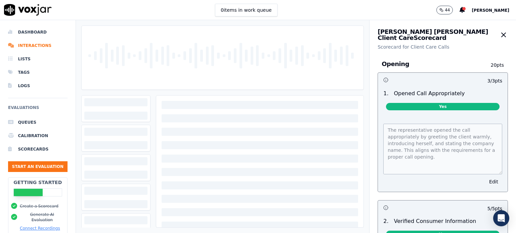
click at [402, 58] on div "Opening 20 pts" at bounding box center [442, 64] width 130 height 17
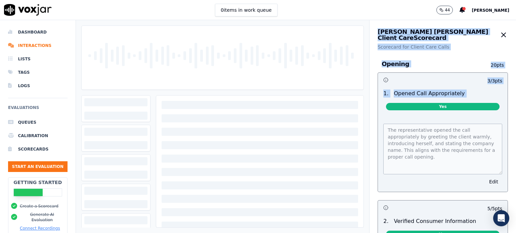
click at [436, 123] on div "Jackson Hewitt Client Care Scorecard Scorecard for Client Care Calls Opening 20…" at bounding box center [442, 126] width 146 height 213
click at [435, 62] on h3 "Opening" at bounding box center [433, 64] width 102 height 9
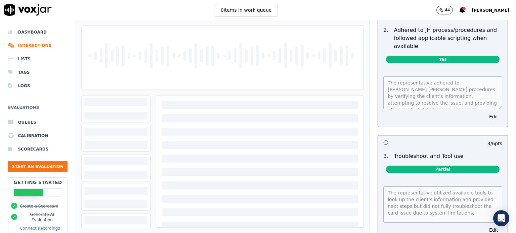
scroll to position [1552, 0]
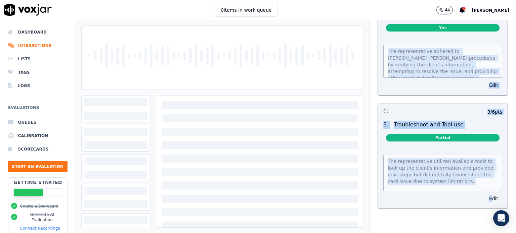
drag, startPoint x: 368, startPoint y: 35, endPoint x: 478, endPoint y: 178, distance: 179.8
click at [478, 178] on div "Jackson Hewitt Client Care Scorecard Scorecard for Client Care Calls Opening 20…" at bounding box center [442, 126] width 146 height 213
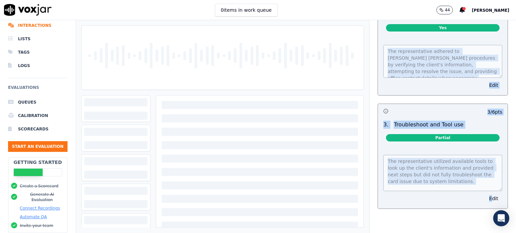
scroll to position [0, 0]
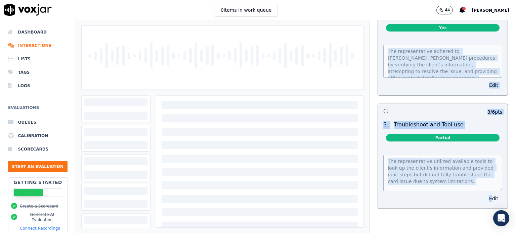
click at [391, 187] on div "The representative utilized available tools to look up the client's information…" at bounding box center [443, 178] width 130 height 62
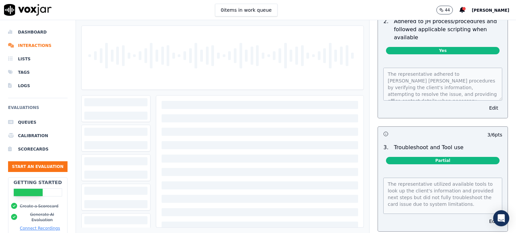
scroll to position [1543, 0]
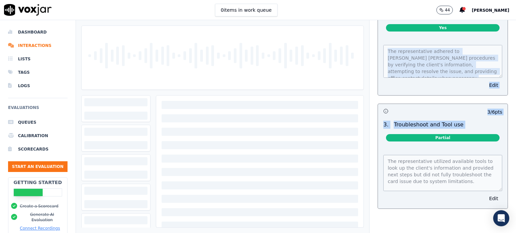
drag, startPoint x: 371, startPoint y: 35, endPoint x: 491, endPoint y: 184, distance: 190.6
click at [491, 184] on div "Jackson Hewitt Client Care Scorecard Scorecard for Client Care Calls Opening 20…" at bounding box center [442, 126] width 146 height 213
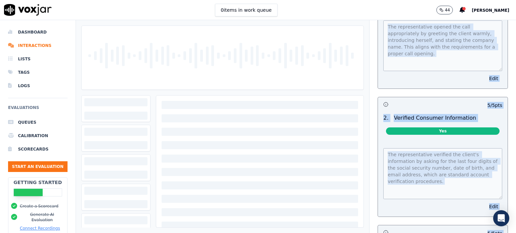
scroll to position [0, 0]
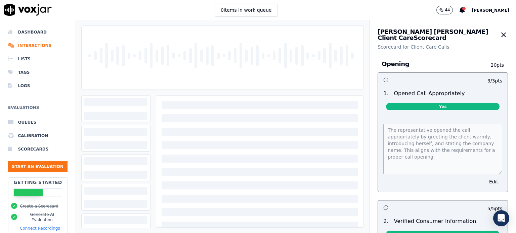
click at [411, 13] on div "0 items in work queue 44 Rikki Barron" at bounding box center [258, 10] width 516 height 20
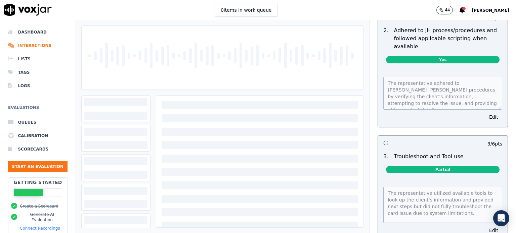
scroll to position [1552, 0]
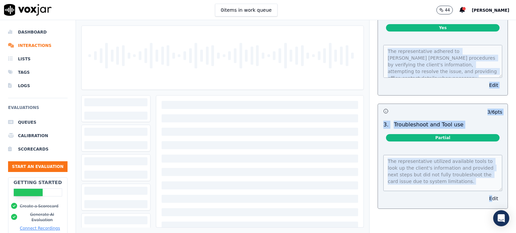
drag, startPoint x: 370, startPoint y: 35, endPoint x: 478, endPoint y: 181, distance: 181.4
click at [478, 181] on div "Jackson Hewitt Client Care Scorecard Scorecard for Client Care Calls Opening 20…" at bounding box center [442, 126] width 146 height 213
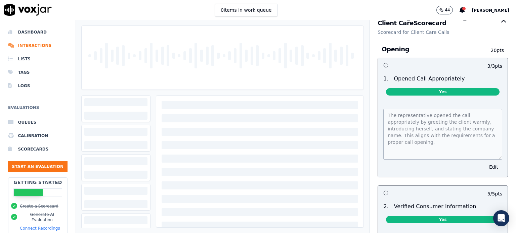
scroll to position [0, 0]
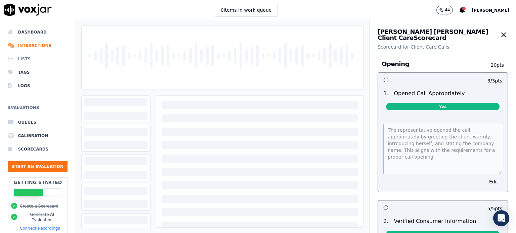
click at [24, 57] on li "Lists" at bounding box center [37, 58] width 59 height 13
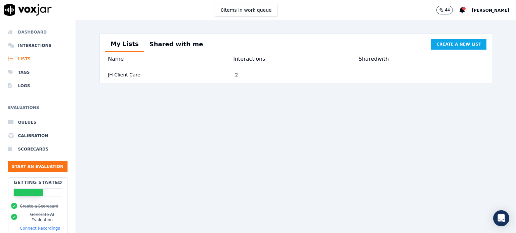
click at [26, 33] on li "Dashboard" at bounding box center [37, 32] width 59 height 13
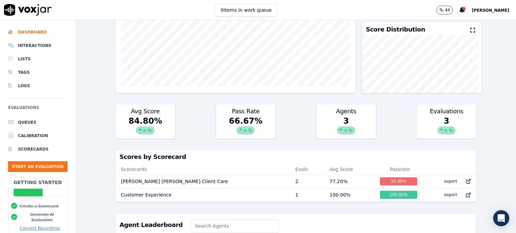
scroll to position [202, 0]
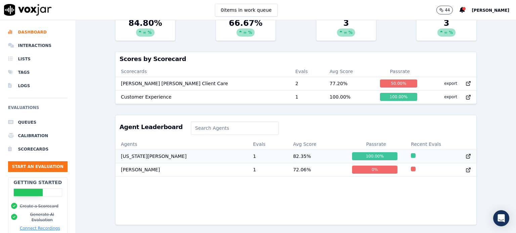
click at [352, 158] on div "100.00 %" at bounding box center [374, 156] width 45 height 8
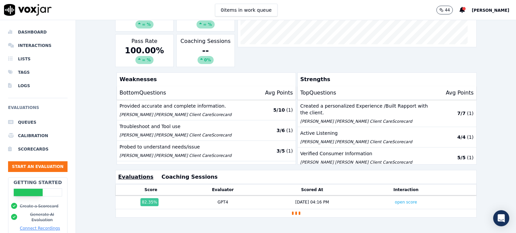
scroll to position [134, 0]
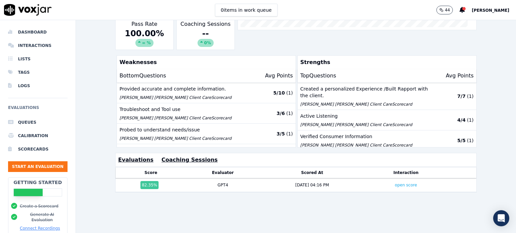
click at [162, 156] on button "Coaching Sessions" at bounding box center [190, 160] width 56 height 8
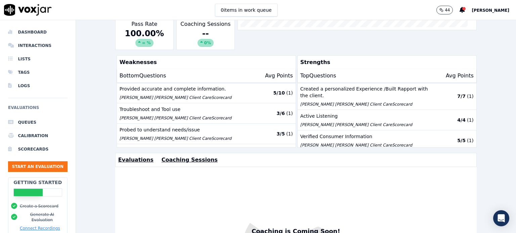
click at [137, 156] on button "Evaluations" at bounding box center [135, 160] width 35 height 8
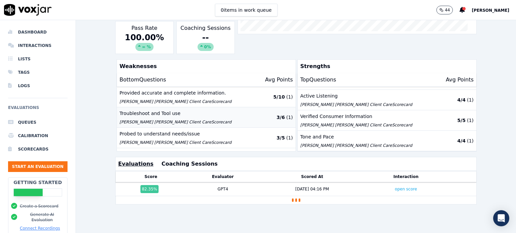
scroll to position [142, 0]
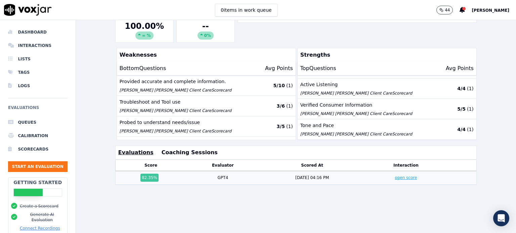
click at [395, 176] on link "open score" at bounding box center [406, 178] width 22 height 5
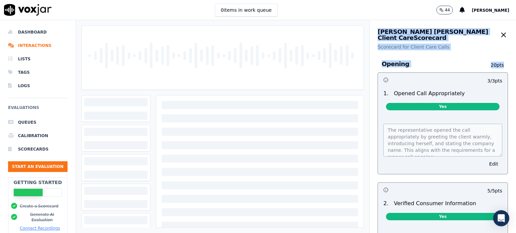
drag, startPoint x: 373, startPoint y: 80, endPoint x: 320, endPoint y: 81, distance: 53.8
click at [310, 83] on div "Scores Transcript Metadata Comments Human Score -- 0 evaluation s AI Score 82 %…" at bounding box center [296, 126] width 440 height 213
click at [435, 58] on div "Opening 20 pts" at bounding box center [442, 64] width 130 height 17
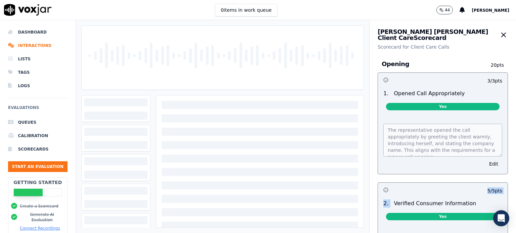
drag, startPoint x: 418, startPoint y: 191, endPoint x: 368, endPoint y: 190, distance: 49.7
click at [378, 195] on div "5 / 5 pts" at bounding box center [443, 190] width 130 height 14
click at [29, 86] on li "Logs" at bounding box center [37, 85] width 59 height 13
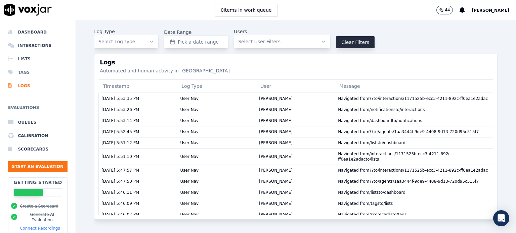
click at [28, 72] on li "Tags" at bounding box center [37, 72] width 59 height 13
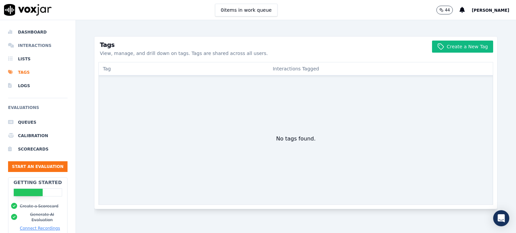
click at [30, 47] on li "Interactions" at bounding box center [37, 45] width 59 height 13
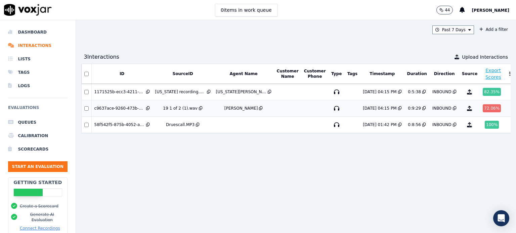
click at [224, 108] on div "Alexis Brogdon" at bounding box center [241, 108] width 34 height 5
click at [483, 93] on div "82.35 %" at bounding box center [492, 92] width 18 height 8
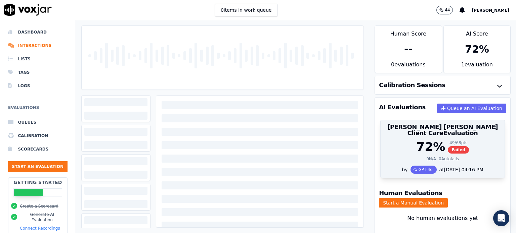
click at [394, 127] on div at bounding box center [443, 126] width 124 height 13
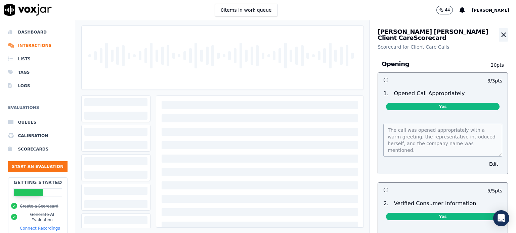
click at [499, 37] on icon "button" at bounding box center [503, 35] width 8 height 8
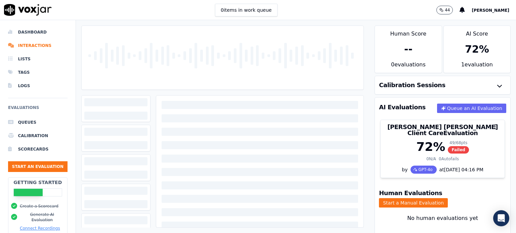
scroll to position [16, 0]
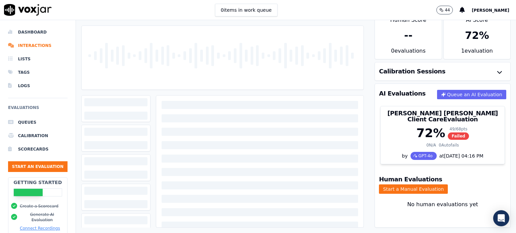
click at [135, 141] on div at bounding box center [115, 145] width 63 height 8
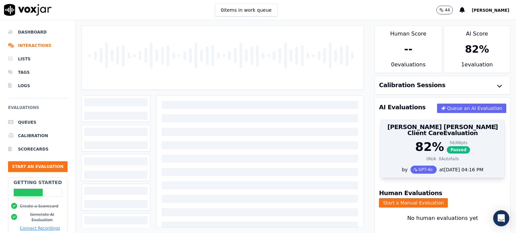
click at [418, 145] on div "82 %" at bounding box center [429, 146] width 29 height 13
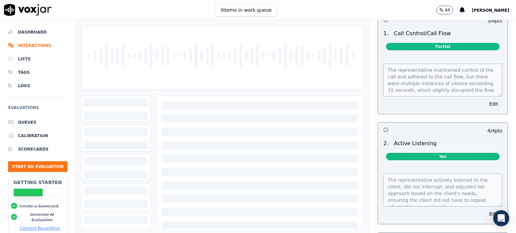
scroll to position [638, 0]
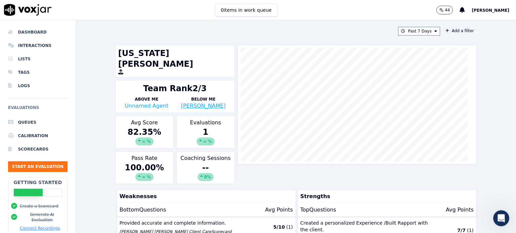
click at [210, 103] on link "[PERSON_NAME]" at bounding box center [203, 106] width 45 height 6
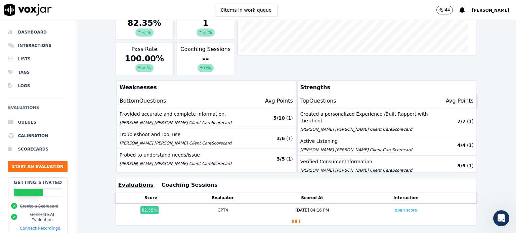
scroll to position [168, 0]
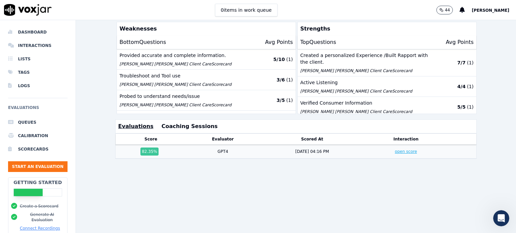
click at [395, 149] on link "open score" at bounding box center [406, 151] width 22 height 5
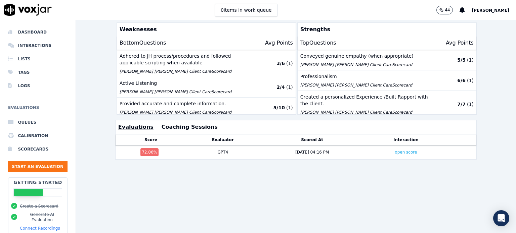
scroll to position [209, 0]
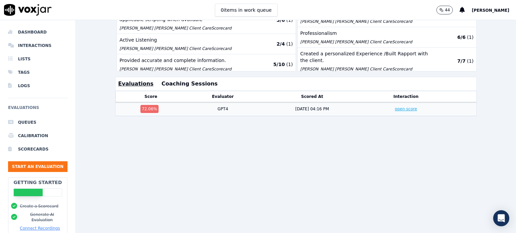
click at [396, 107] on link "open score" at bounding box center [406, 109] width 22 height 5
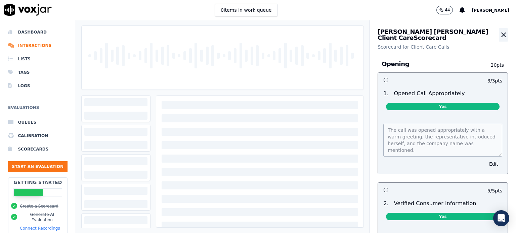
click at [499, 34] on icon "button" at bounding box center [503, 35] width 8 height 8
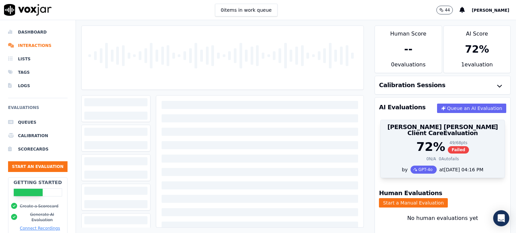
click at [454, 133] on div at bounding box center [443, 126] width 124 height 13
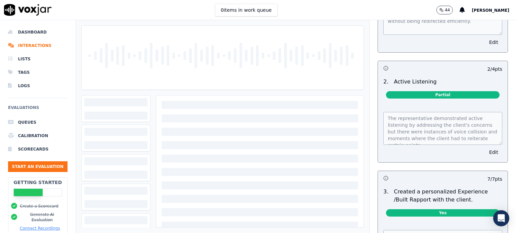
scroll to position [772, 0]
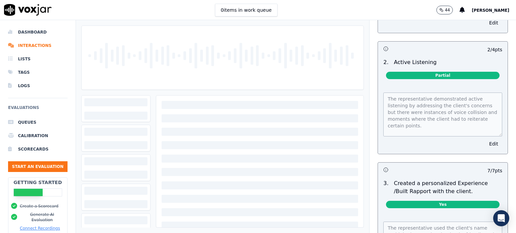
click at [488, 133] on div "The representative demonstrated active listening by addressing the client's con…" at bounding box center [443, 120] width 130 height 70
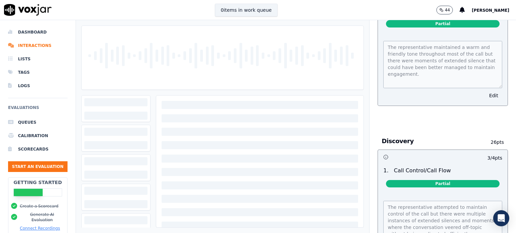
scroll to position [473, 0]
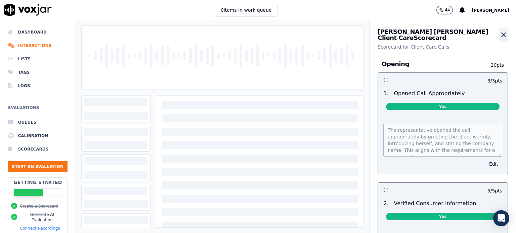
click at [499, 30] on button "button" at bounding box center [503, 34] width 9 height 13
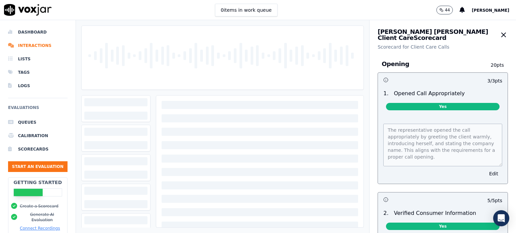
click at [378, 129] on div "The representative opened the call appropriately by greeting the client warmly,…" at bounding box center [443, 150] width 130 height 68
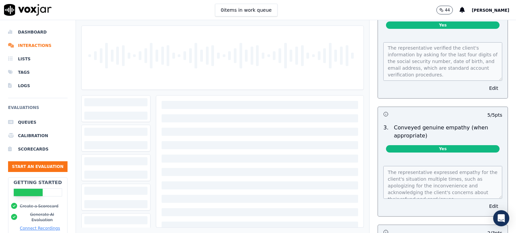
scroll to position [269, 0]
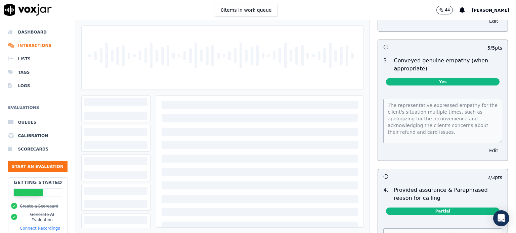
click at [488, 141] on div "The representative expressed empathy for the client's situation multiple times,…" at bounding box center [443, 126] width 130 height 70
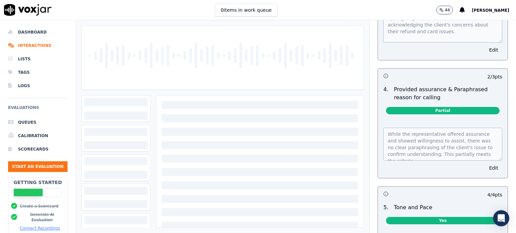
scroll to position [403, 0]
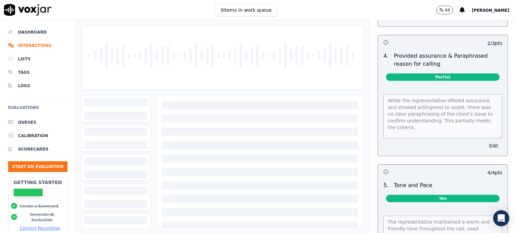
click at [488, 135] on div "While the representative offered assurance and showed willingness to assist, th…" at bounding box center [443, 121] width 130 height 70
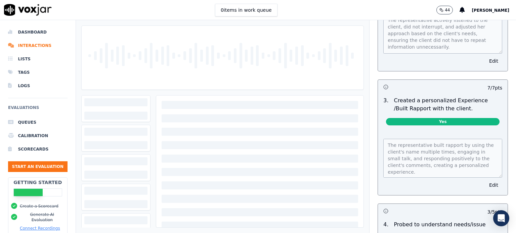
scroll to position [0, 0]
click at [497, 144] on div "Discovery 26 pts 3 / 4 pts 1 . Call Control/Call Flow Partial The representativ…" at bounding box center [442, 129] width 141 height 599
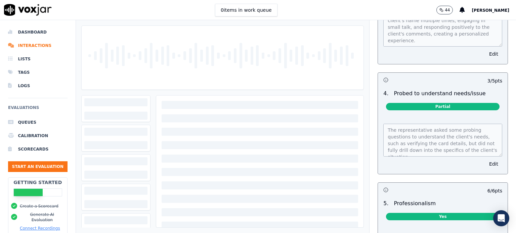
scroll to position [1041, 0]
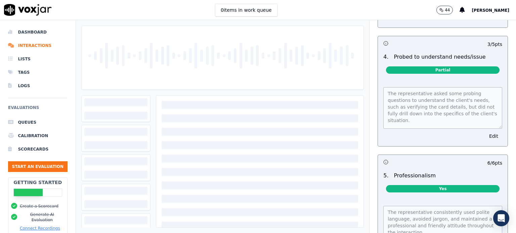
click at [378, 90] on div "The representative asked some probing questions to understand the client's need…" at bounding box center [443, 112] width 130 height 67
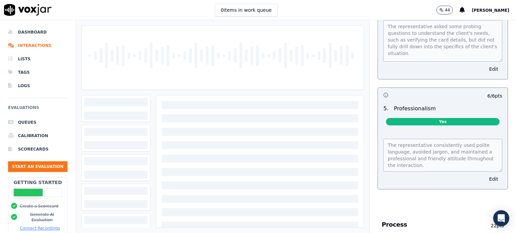
scroll to position [1142, 0]
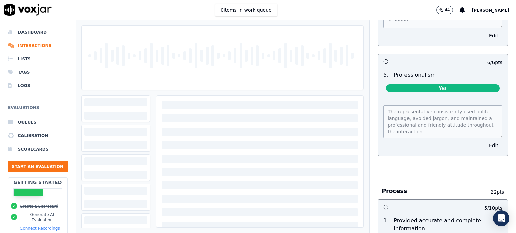
click at [378, 111] on div "The representative consistently used polite language, avoided jargon, and maint…" at bounding box center [443, 126] width 130 height 58
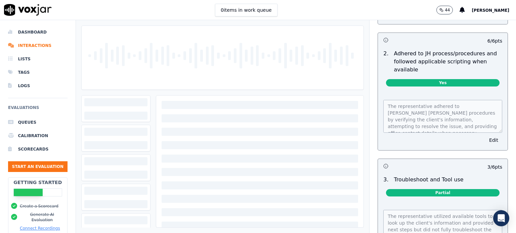
scroll to position [1444, 0]
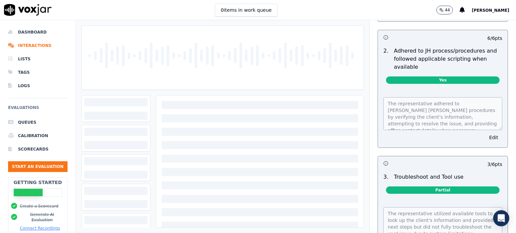
click at [378, 110] on div "The representative adhered to [PERSON_NAME] [PERSON_NAME] procedures by verifyi…" at bounding box center [443, 118] width 130 height 58
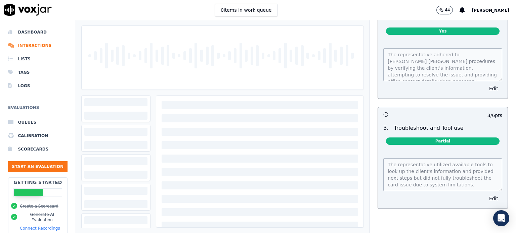
scroll to position [1528, 0]
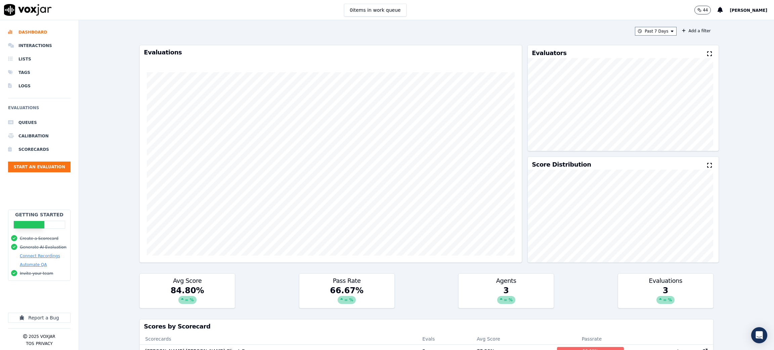
drag, startPoint x: 516, startPoint y: 15, endPoint x: 439, endPoint y: 32, distance: 78.7
click at [439, 32] on div "Past 7 Days Add a filter" at bounding box center [426, 31] width 574 height 9
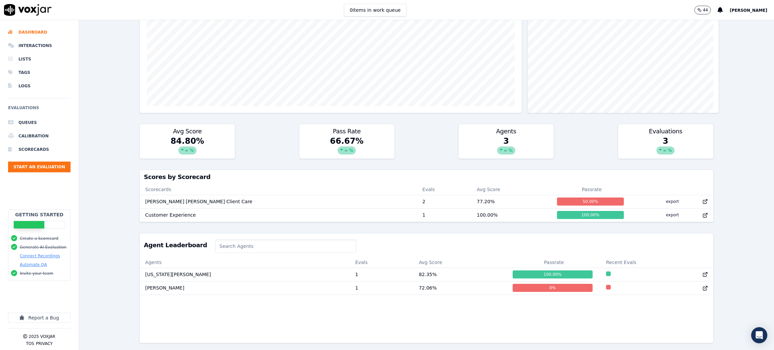
scroll to position [174, 0]
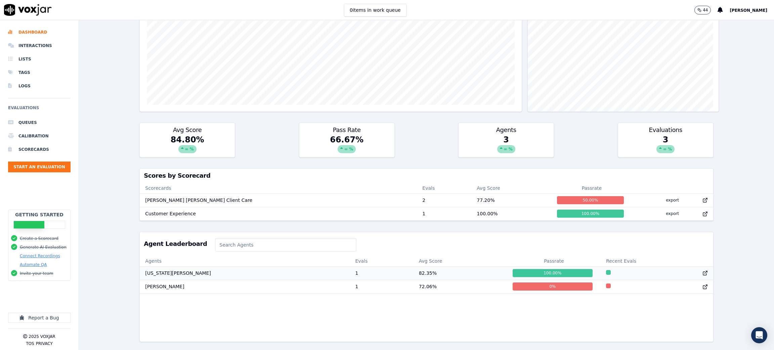
click at [516, 233] on icon at bounding box center [704, 272] width 5 height 5
click at [516, 233] on icon at bounding box center [704, 286] width 5 height 5
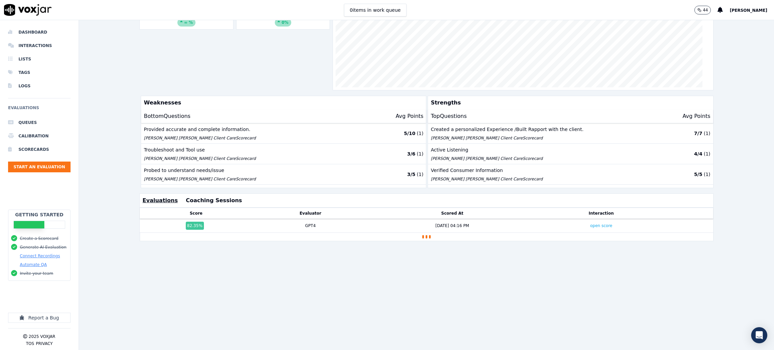
scroll to position [160, 0]
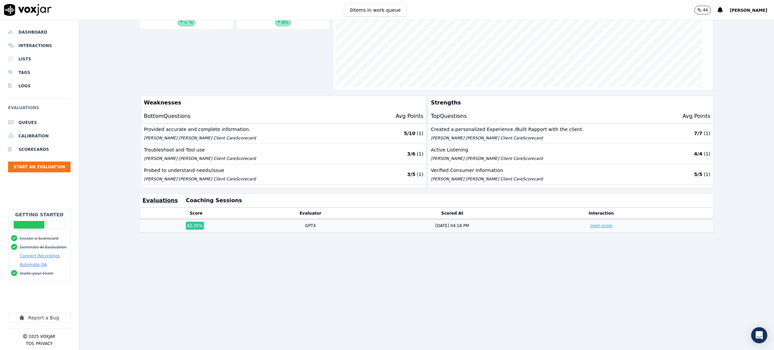
click at [590, 223] on link "open score" at bounding box center [601, 225] width 22 height 5
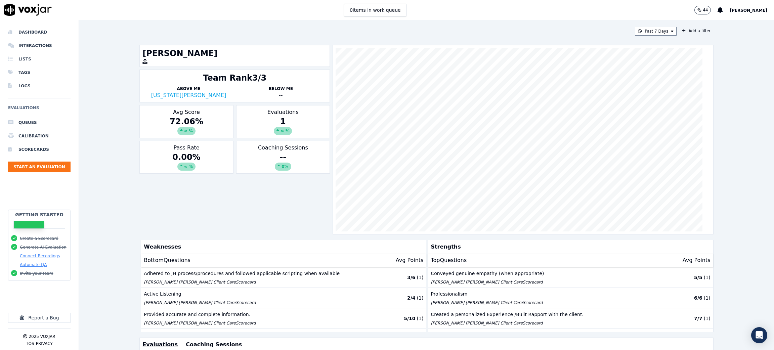
drag, startPoint x: 753, startPoint y: 0, endPoint x: 251, endPoint y: 211, distance: 544.8
click at [251, 211] on div "Alexis Brogdon Team Rank 3/3 Above Me Virginia Smith Below Me -- Avg Score 72.0…" at bounding box center [426, 139] width 574 height 189
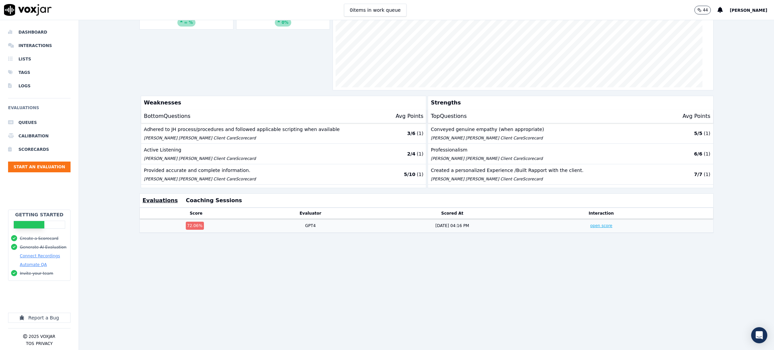
click at [590, 223] on link "open score" at bounding box center [601, 225] width 22 height 5
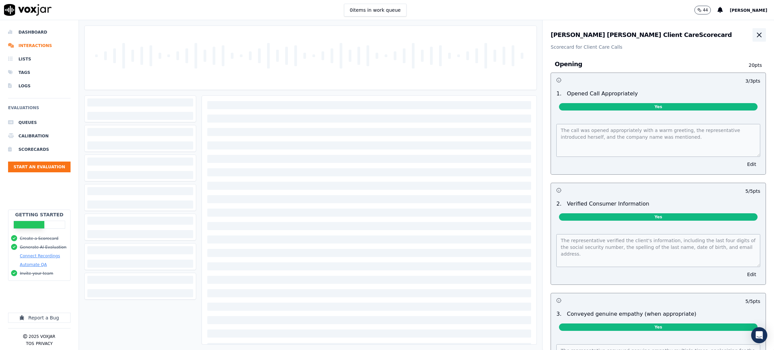
click at [755, 37] on icon "button" at bounding box center [759, 35] width 8 height 8
click at [757, 34] on icon "button" at bounding box center [759, 35] width 4 height 4
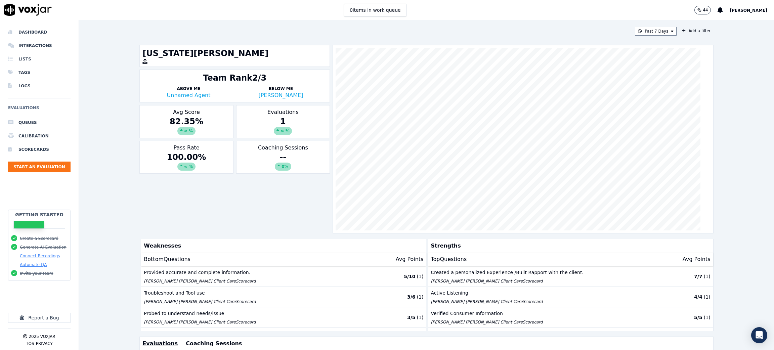
scroll to position [25, 0]
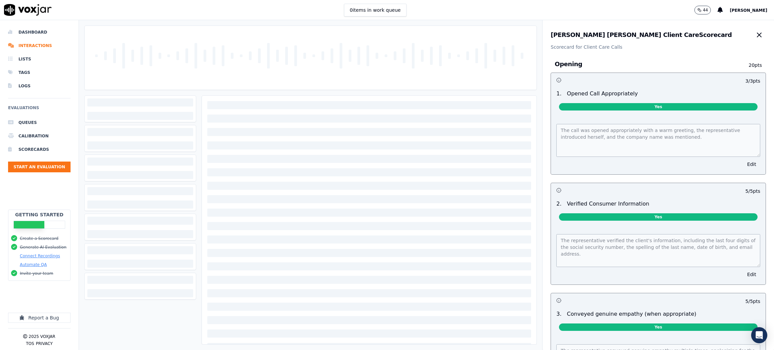
scroll to position [473, 0]
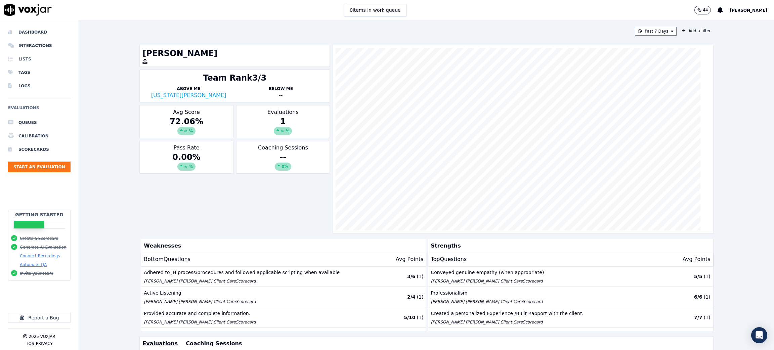
scroll to position [99, 0]
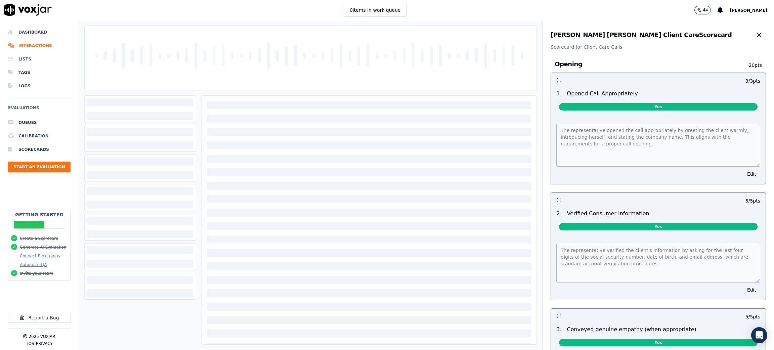
scroll to position [1386, 0]
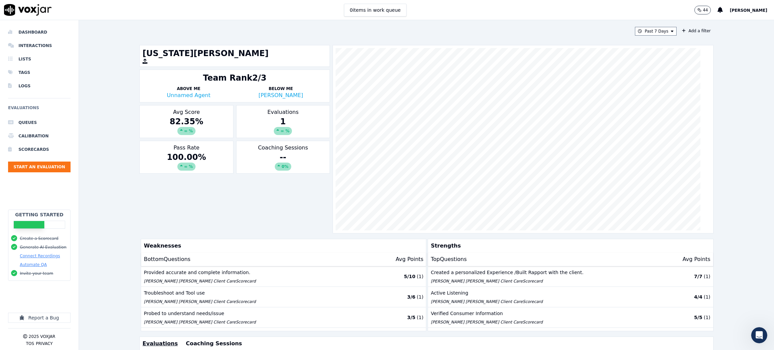
scroll to position [1, 0]
